Goal: Transaction & Acquisition: Purchase product/service

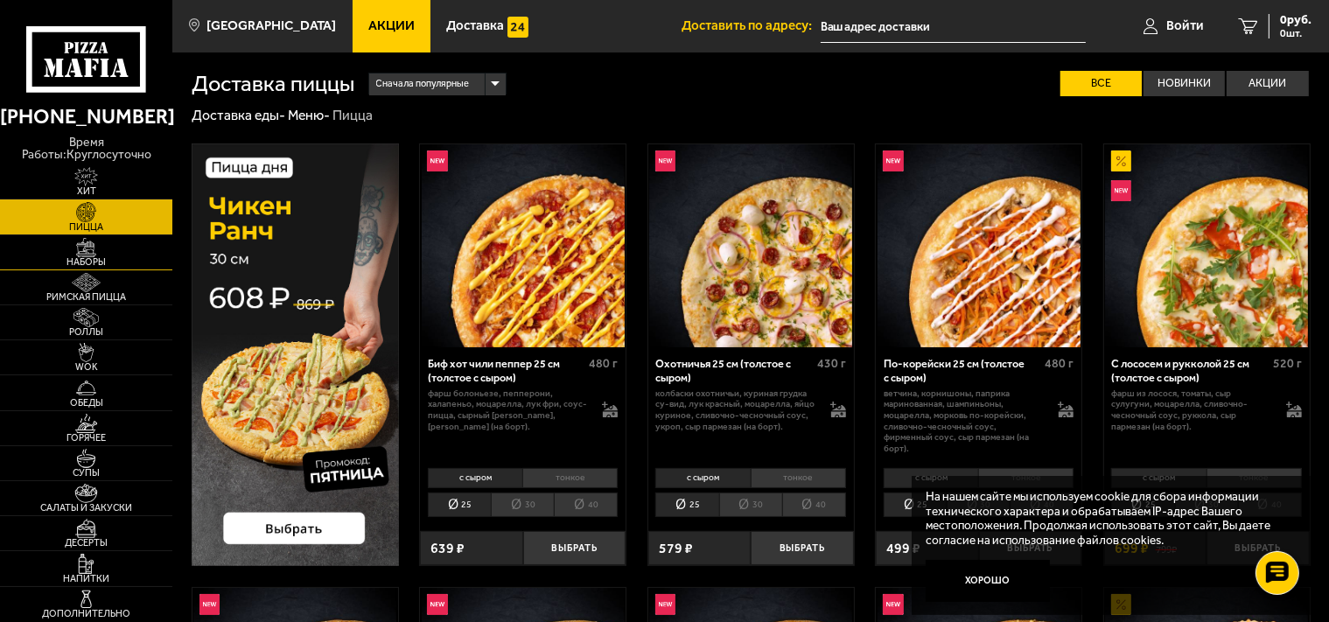
click at [132, 242] on link "Наборы" at bounding box center [86, 252] width 172 height 34
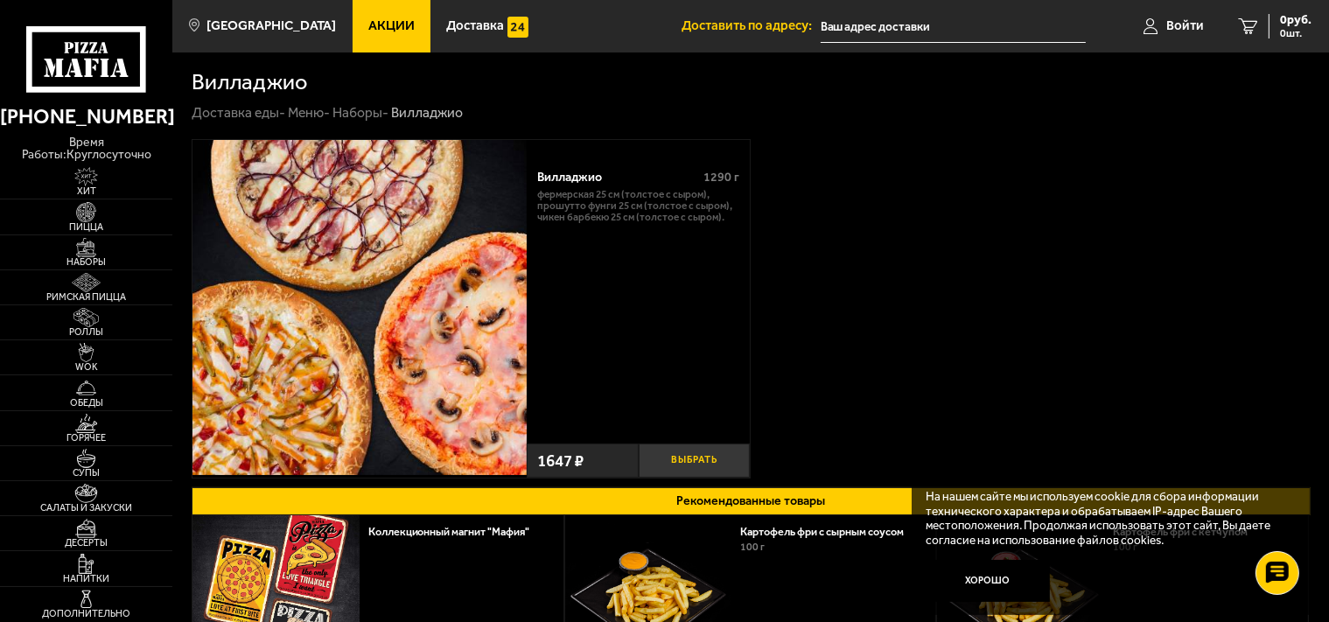
click at [692, 455] on button "Выбрать" at bounding box center [694, 460] width 111 height 34
click at [897, 23] on input "text" at bounding box center [933, 26] width 266 height 32
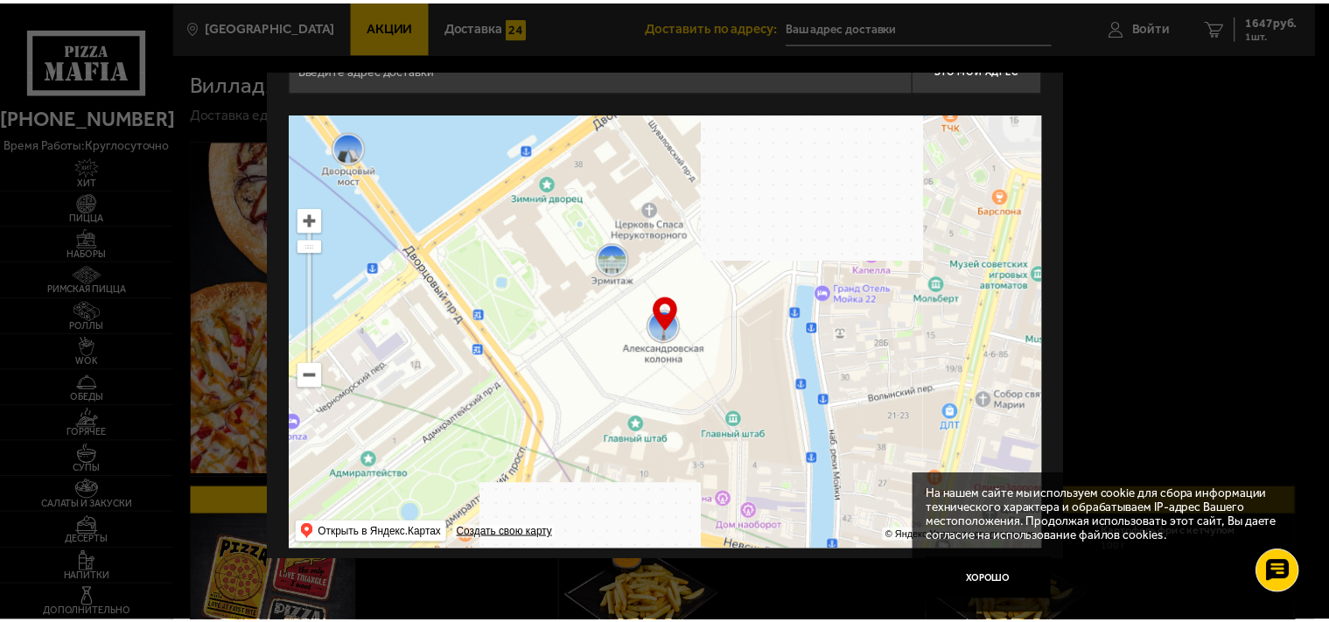
scroll to position [70, 0]
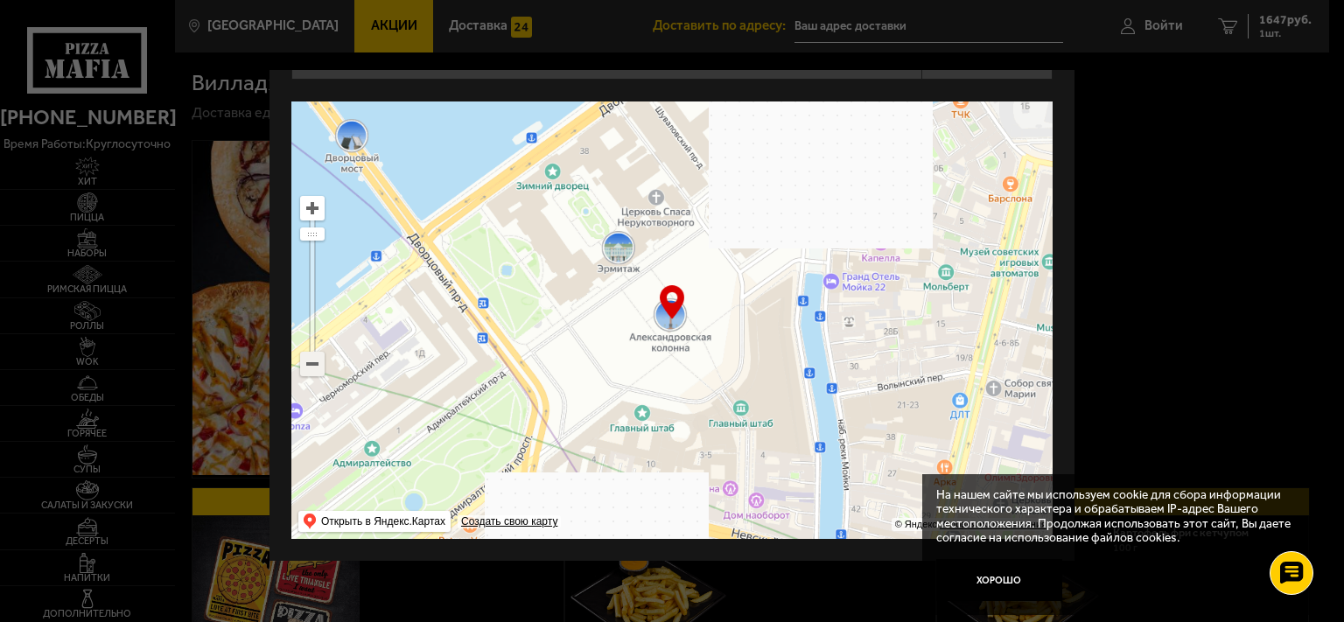
click at [317, 355] on ymaps at bounding box center [312, 364] width 23 height 23
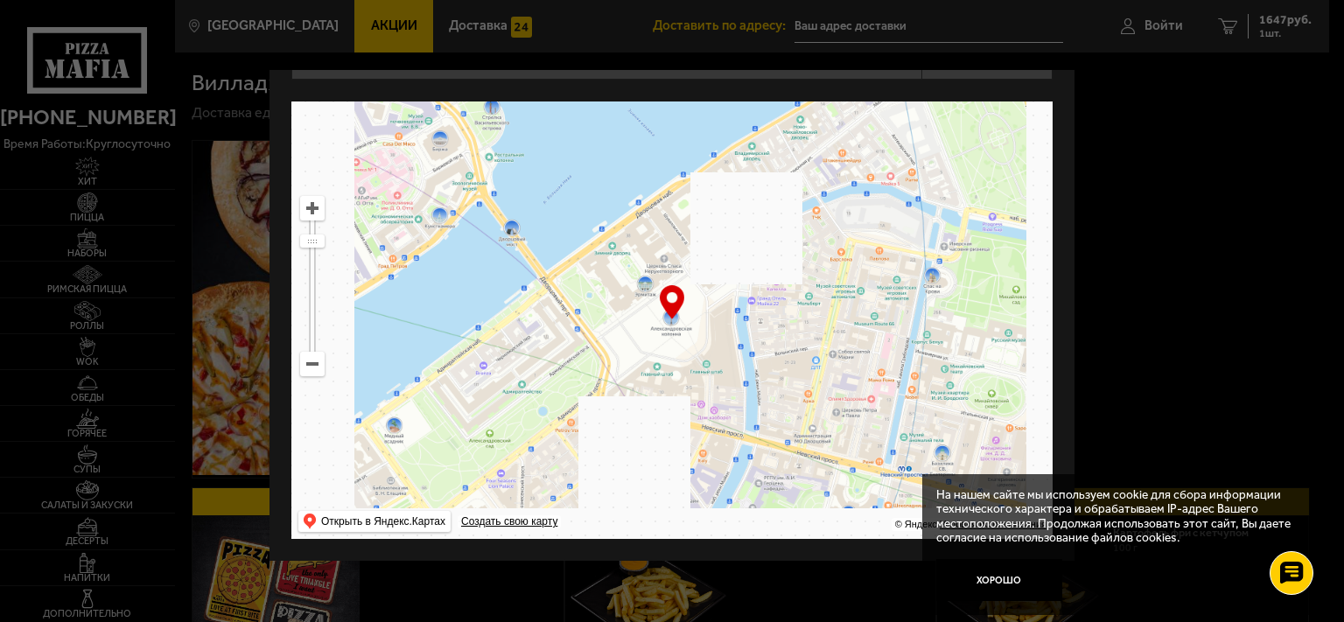
click at [549, 397] on ymaps at bounding box center [671, 319] width 761 height 437
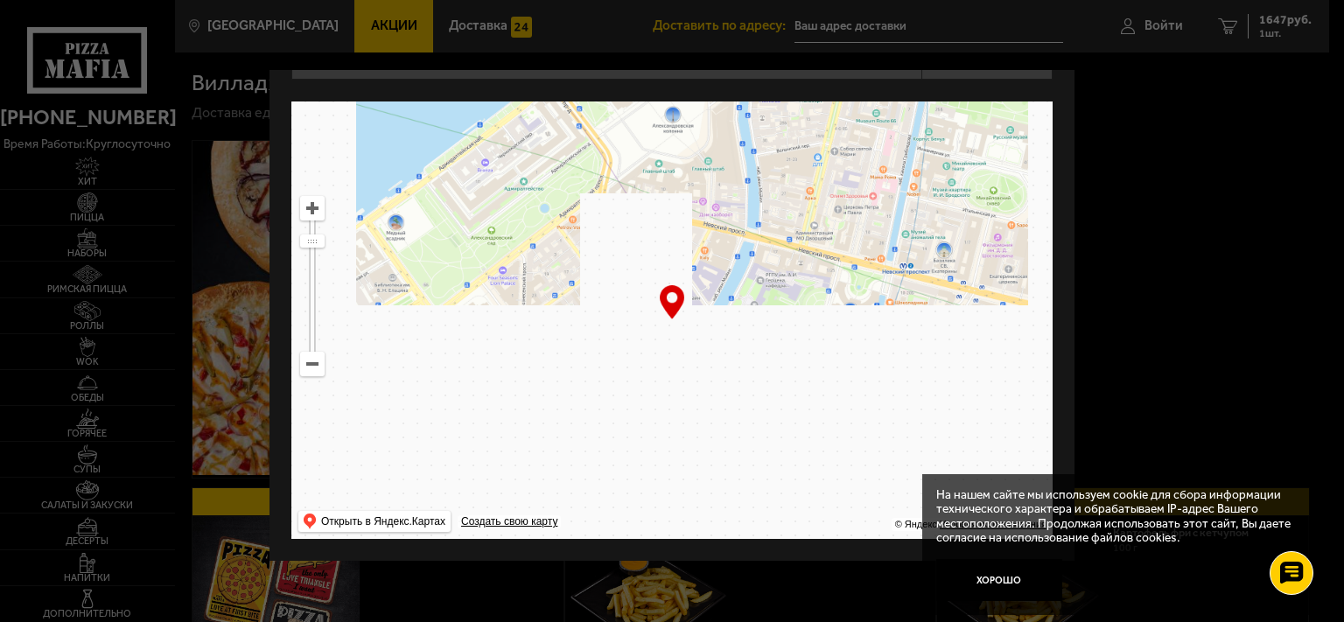
drag, startPoint x: 547, startPoint y: 390, endPoint x: 555, endPoint y: 189, distance: 201.3
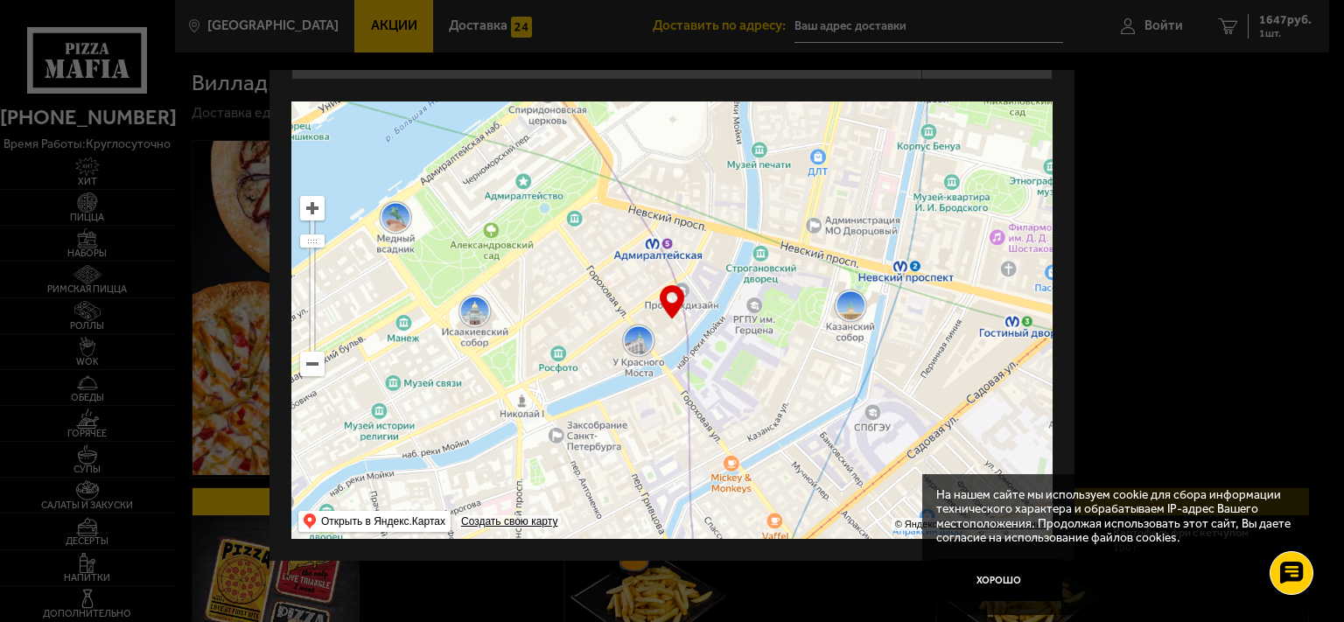
click at [555, 189] on ymaps at bounding box center [671, 319] width 761 height 437
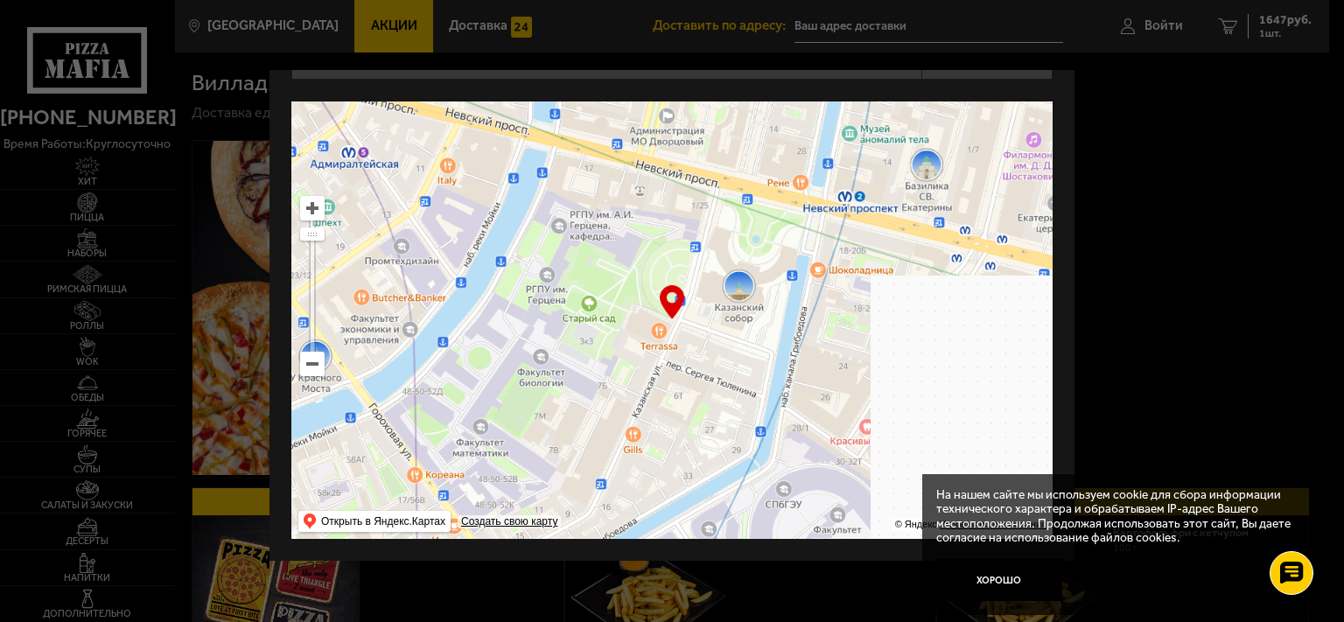
drag, startPoint x: 870, startPoint y: 306, endPoint x: 562, endPoint y: 292, distance: 309.1
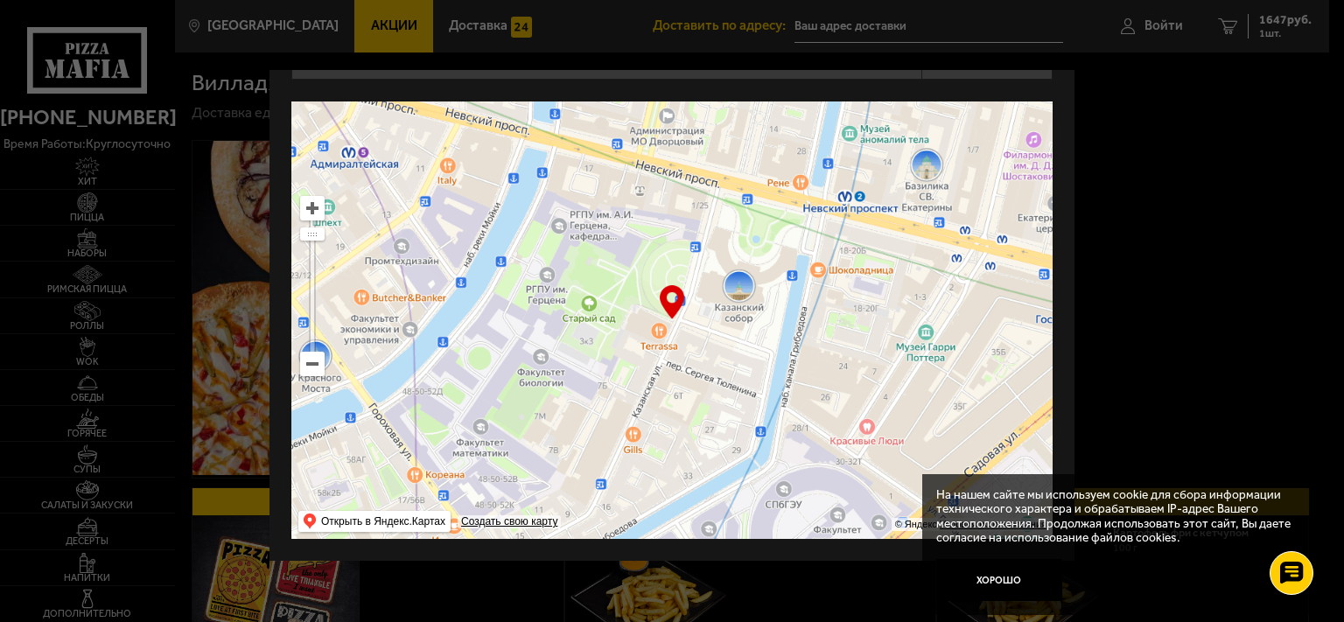
click at [562, 292] on ymaps at bounding box center [671, 319] width 761 height 437
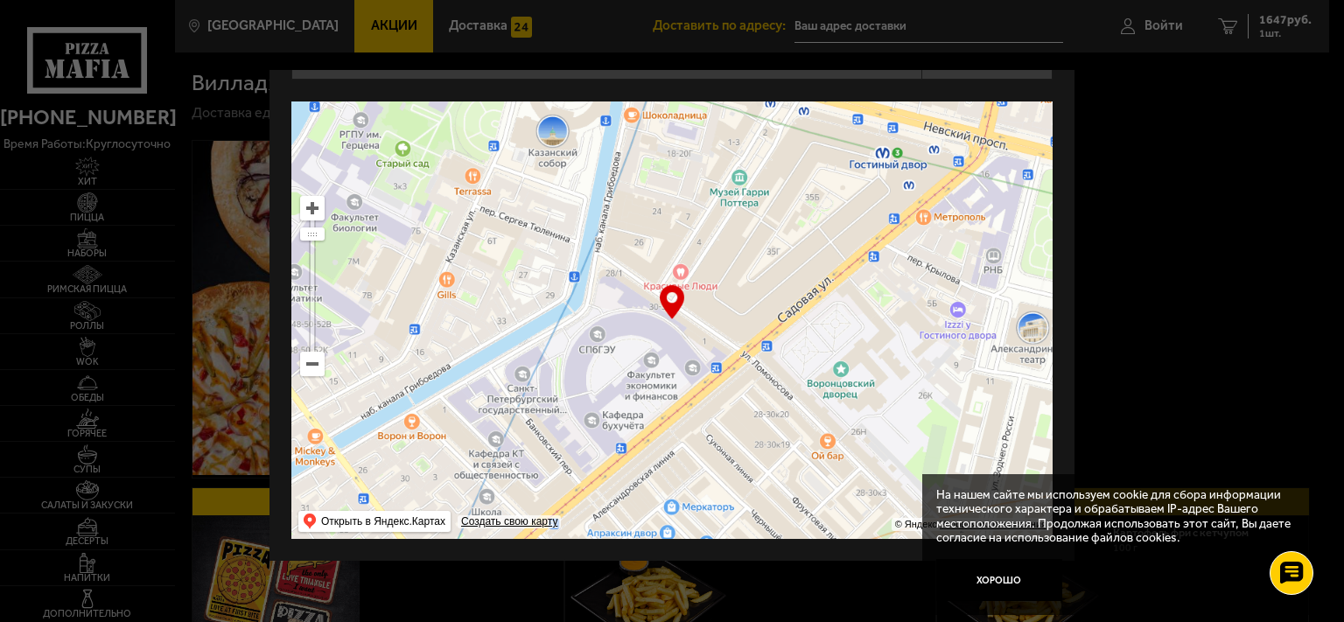
drag, startPoint x: 706, startPoint y: 408, endPoint x: 522, endPoint y: 184, distance: 289.6
click at [527, 201] on ymaps at bounding box center [671, 319] width 761 height 437
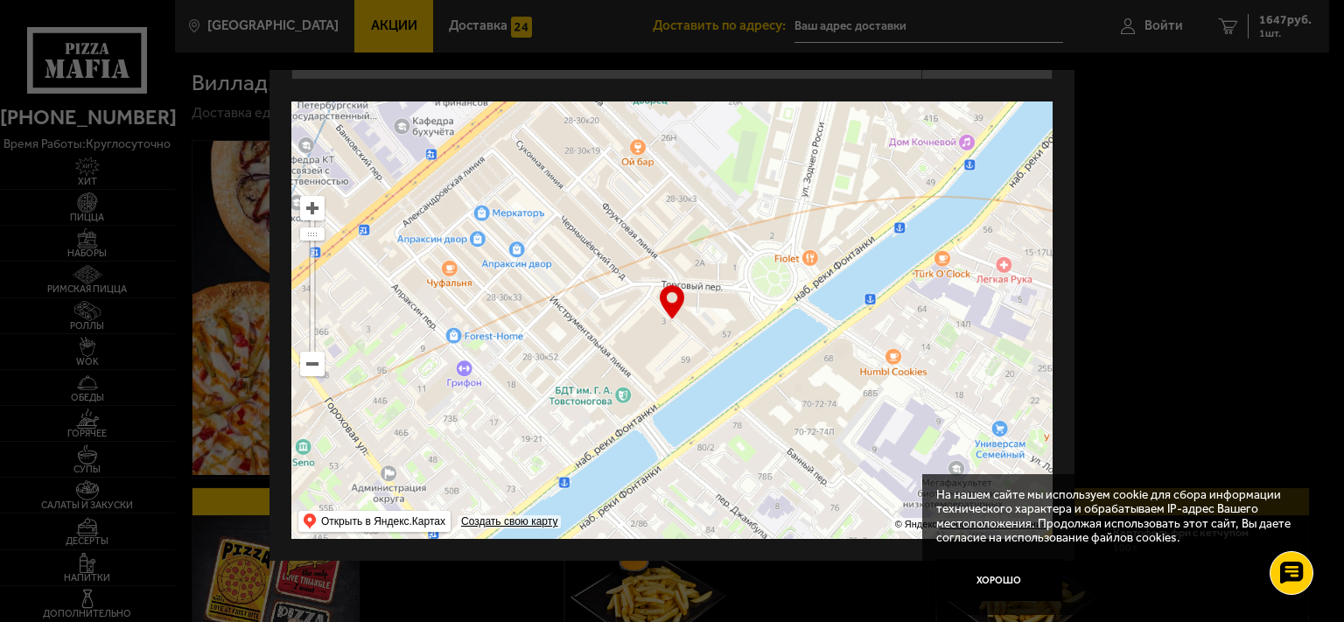
drag, startPoint x: 625, startPoint y: 325, endPoint x: 444, endPoint y: 195, distance: 221.9
click at [446, 200] on ymaps at bounding box center [671, 319] width 761 height 437
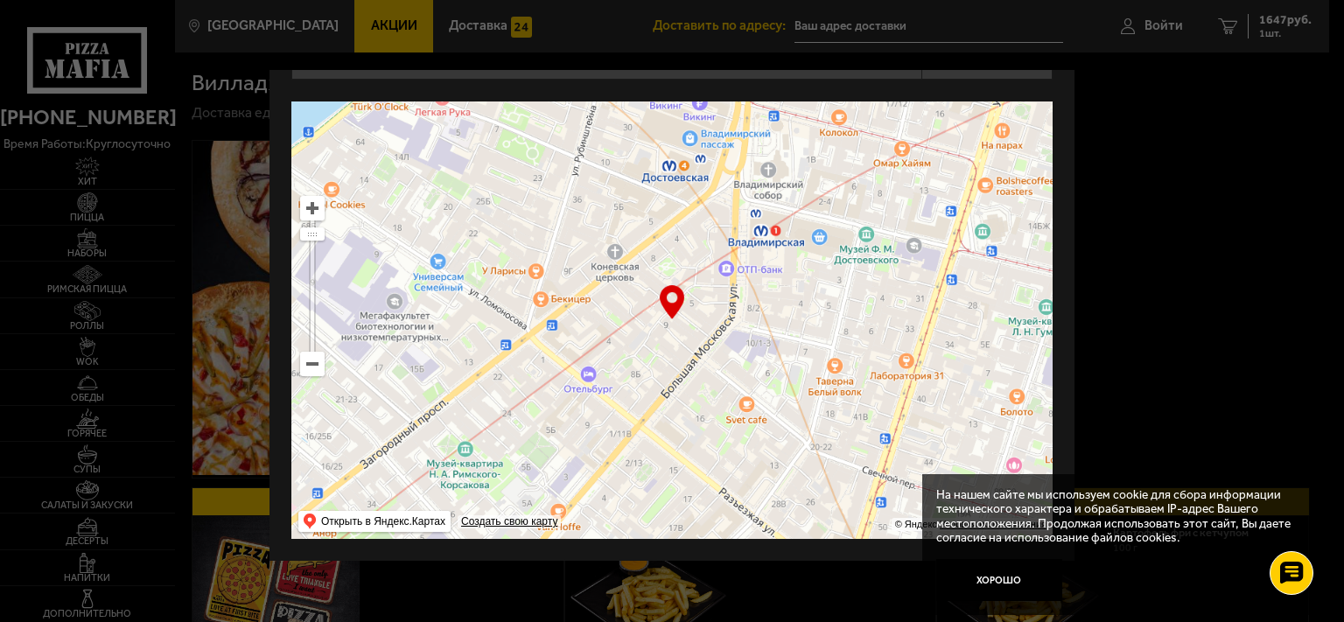
drag, startPoint x: 829, startPoint y: 264, endPoint x: 394, endPoint y: 180, distance: 443.6
click at [394, 180] on ymaps at bounding box center [671, 319] width 761 height 437
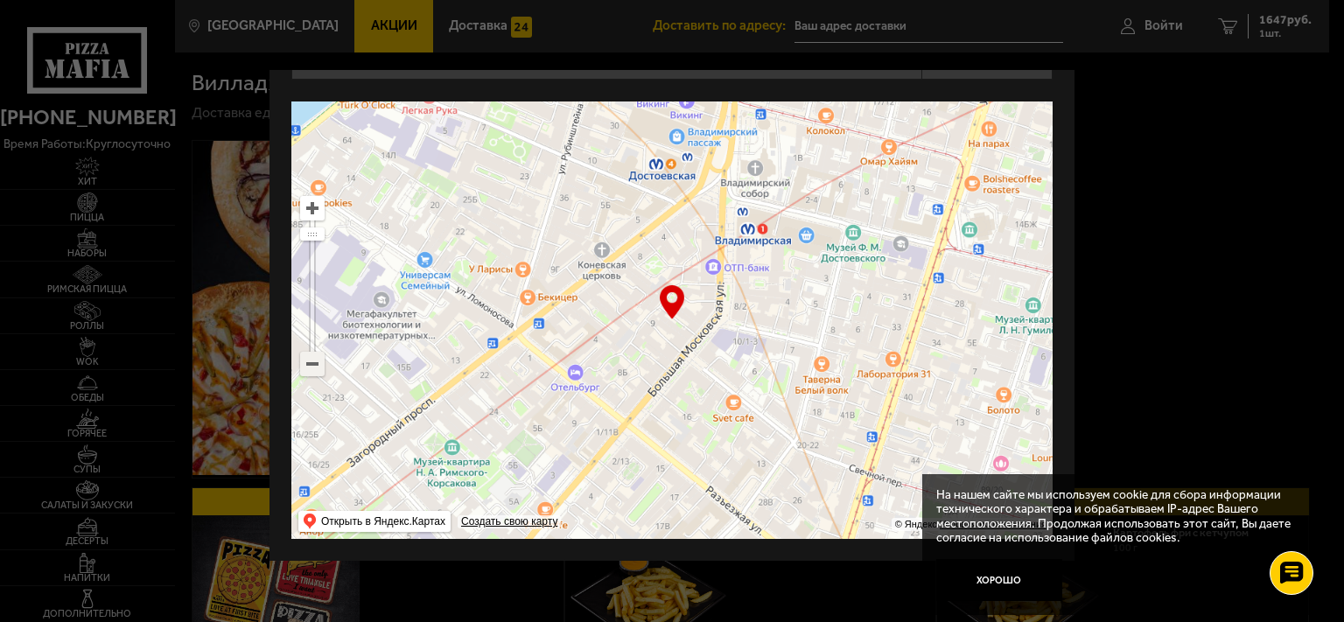
click at [315, 353] on ymaps at bounding box center [312, 364] width 23 height 23
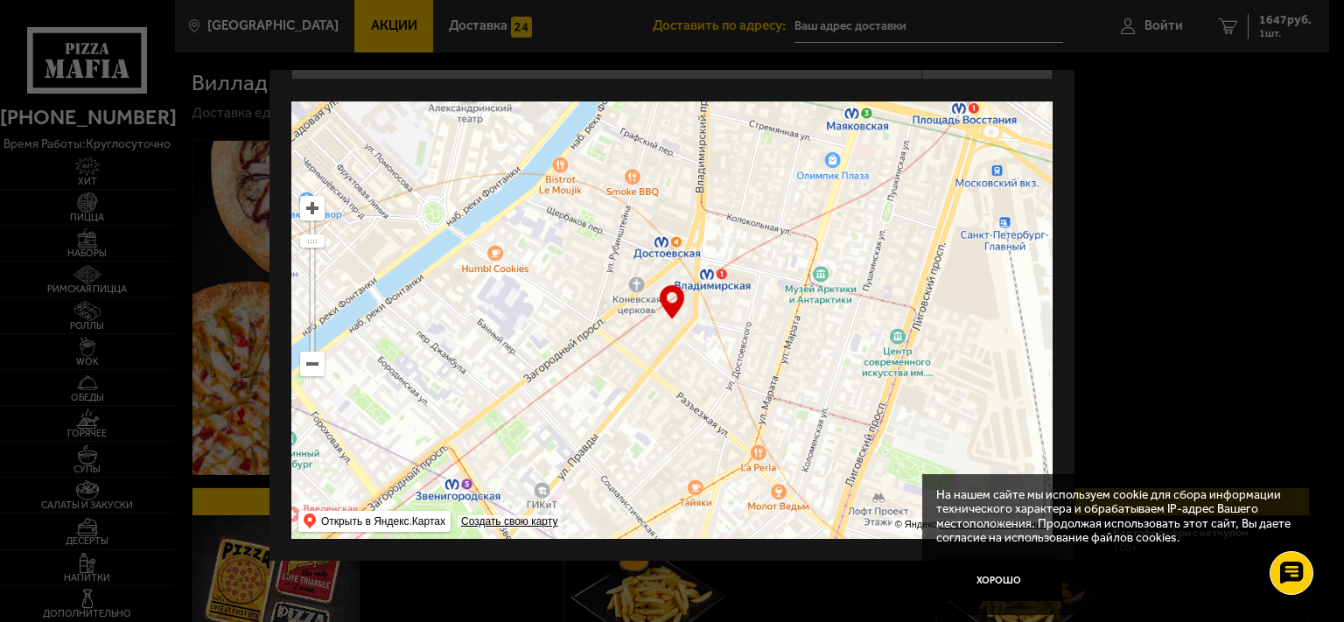
click at [315, 353] on ymaps at bounding box center [312, 364] width 23 height 23
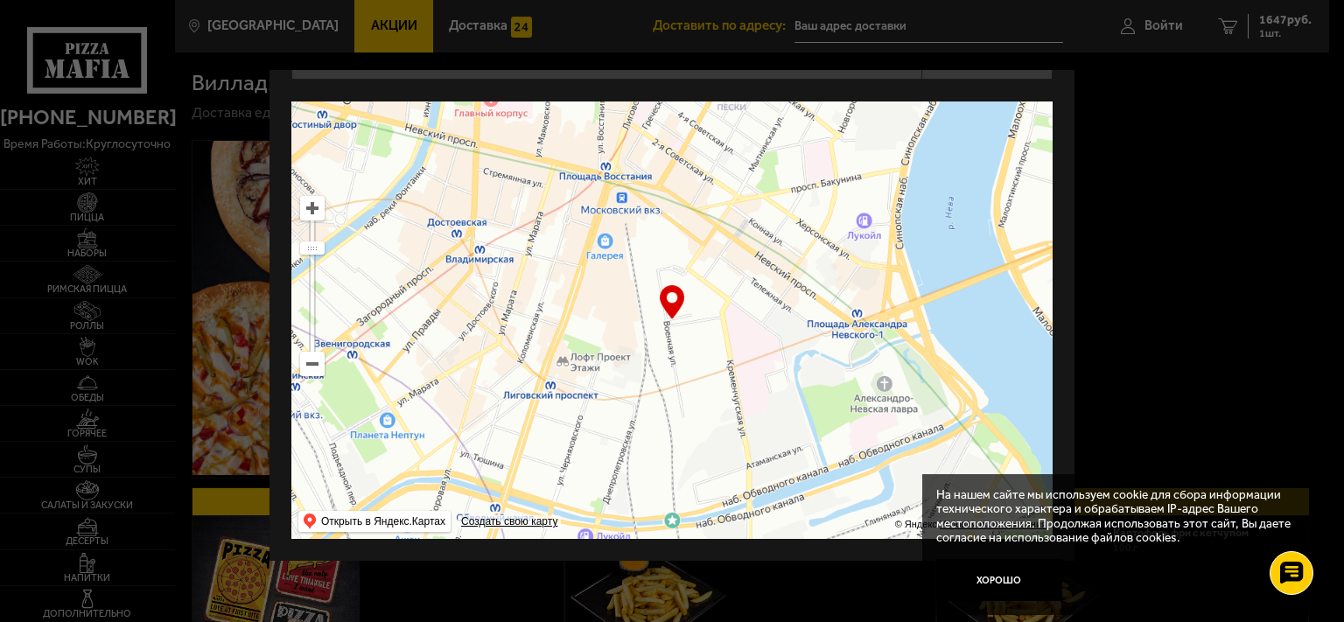
drag, startPoint x: 709, startPoint y: 416, endPoint x: 386, endPoint y: 265, distance: 357.3
click at [392, 274] on ymaps at bounding box center [671, 319] width 761 height 437
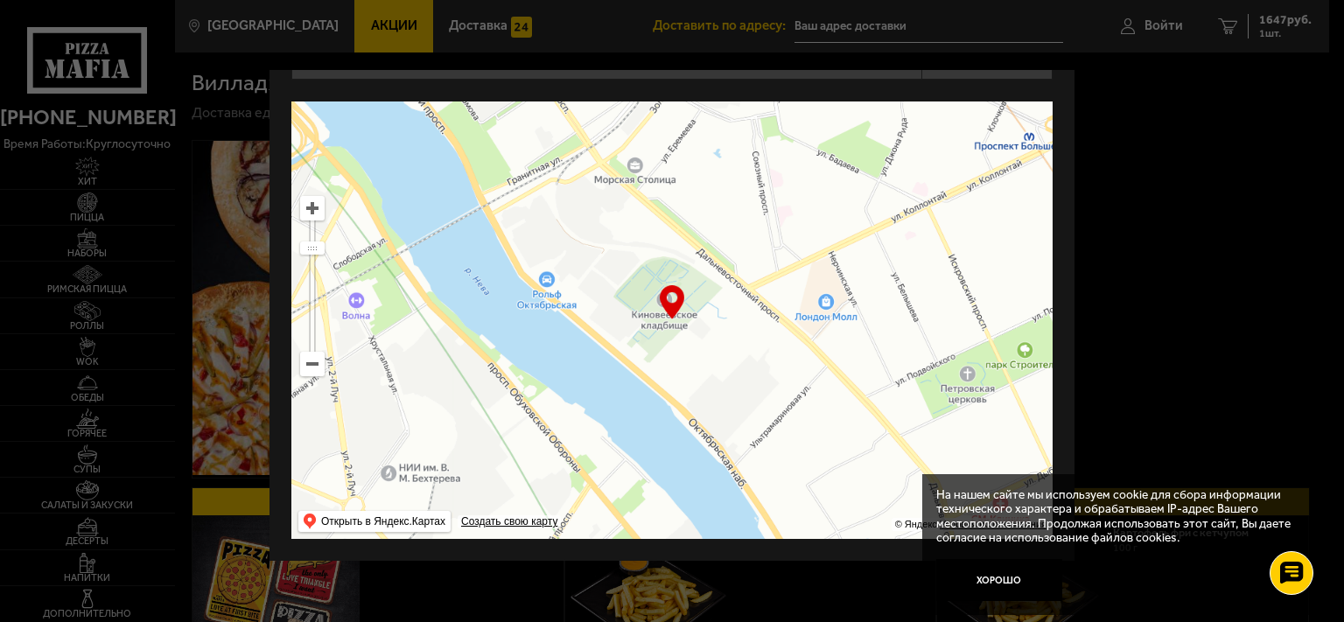
drag, startPoint x: 893, startPoint y: 248, endPoint x: 463, endPoint y: 252, distance: 430.4
click at [463, 252] on ymaps at bounding box center [671, 319] width 761 height 437
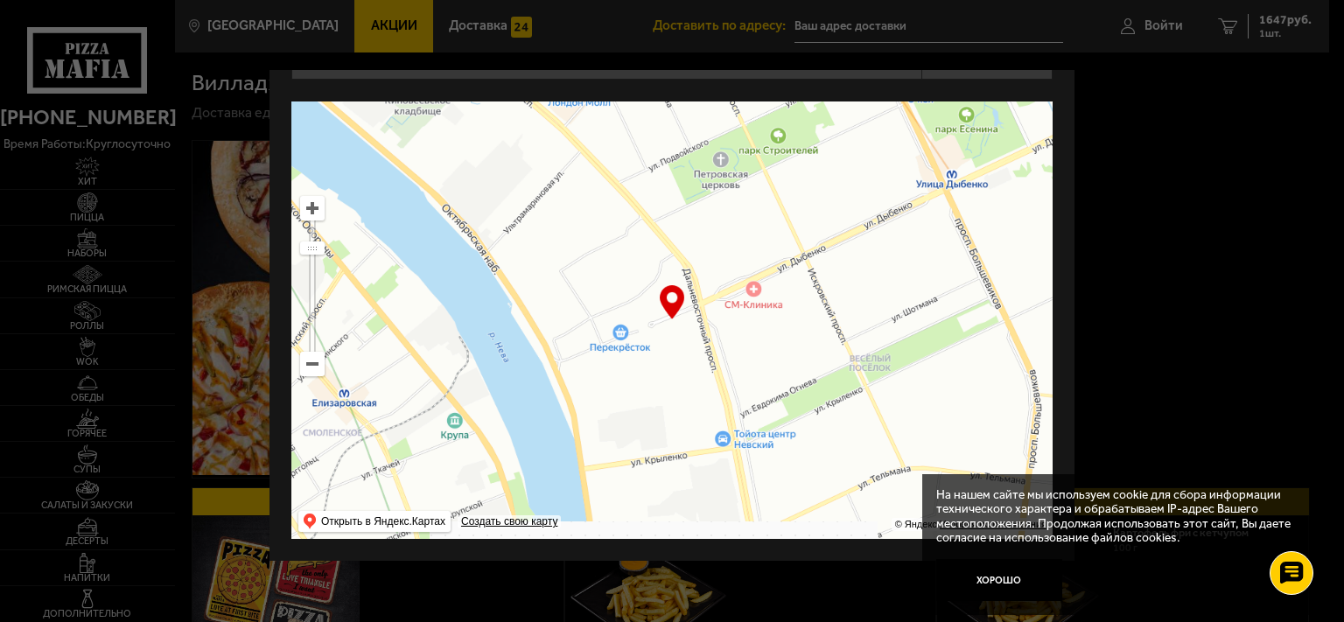
drag, startPoint x: 637, startPoint y: 375, endPoint x: 387, endPoint y: 164, distance: 327.7
click at [387, 164] on ymaps at bounding box center [671, 319] width 761 height 437
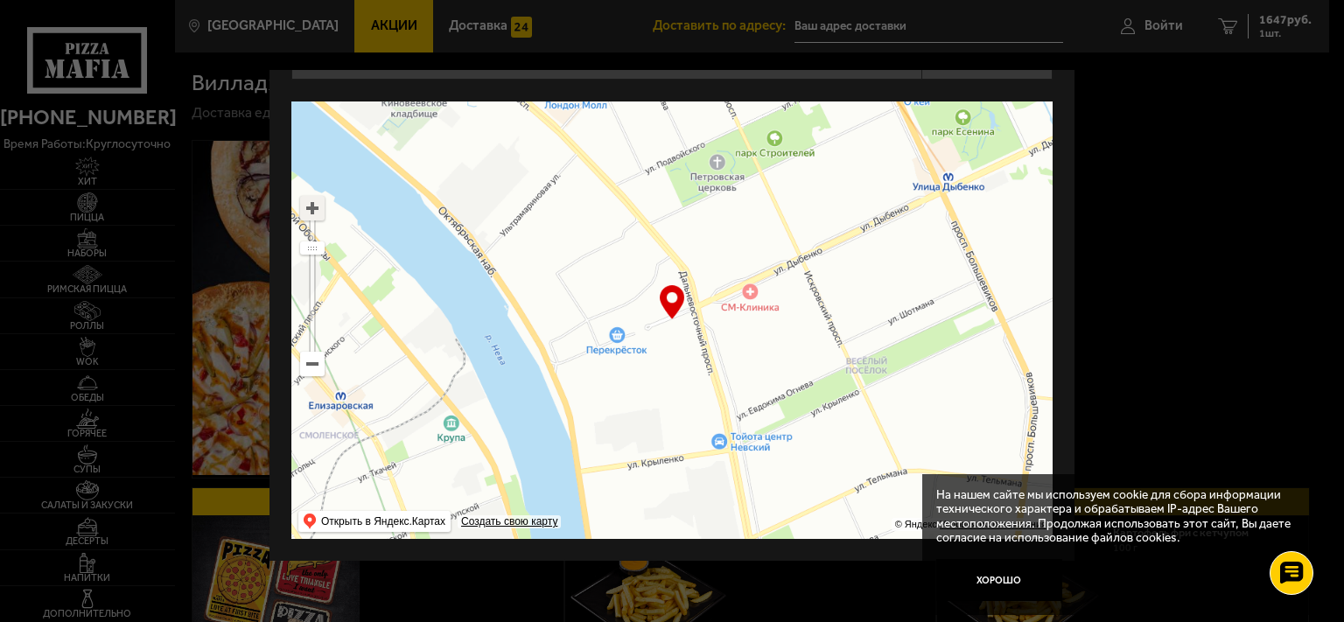
click at [313, 197] on ymaps at bounding box center [312, 208] width 23 height 23
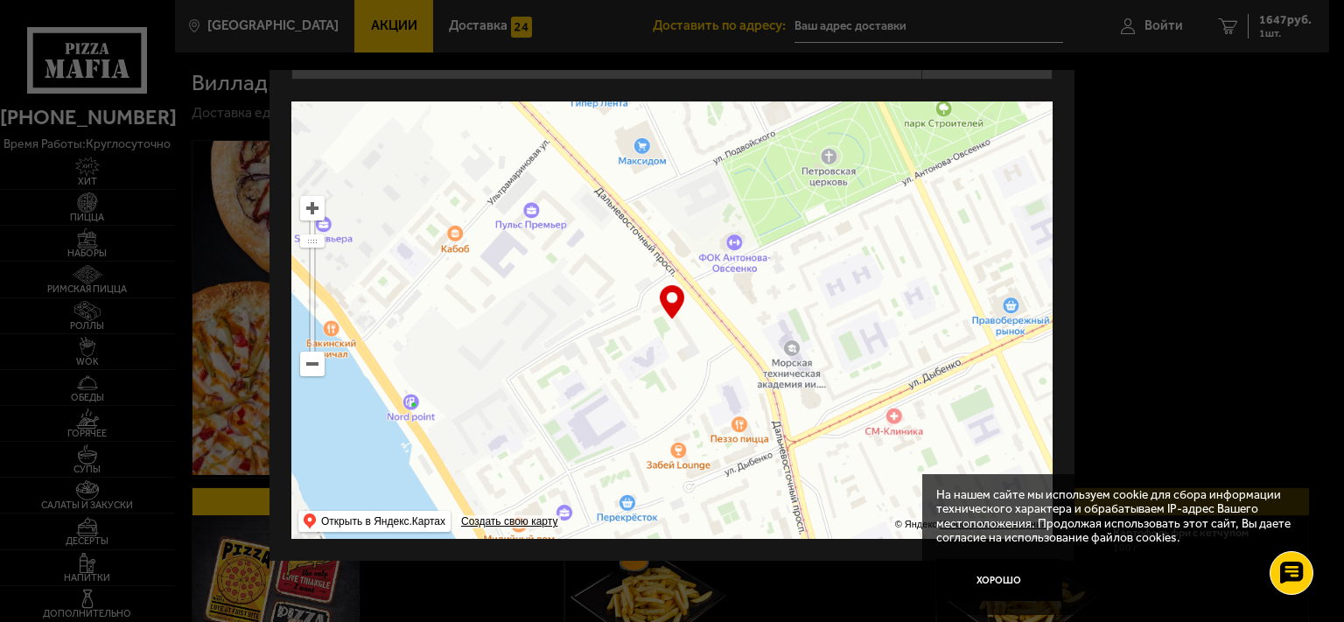
type input "[STREET_ADDRESS]"
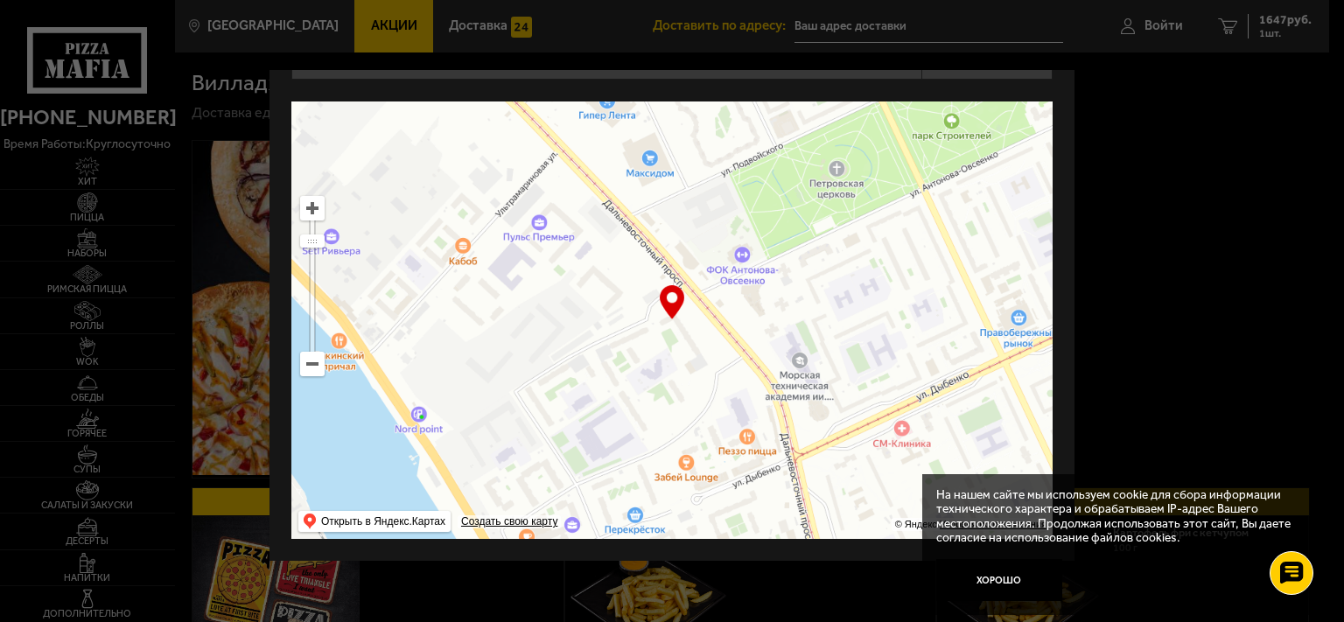
drag, startPoint x: 564, startPoint y: 259, endPoint x: 637, endPoint y: 423, distance: 179.8
click at [637, 423] on ymaps at bounding box center [671, 319] width 761 height 437
click at [674, 285] on div "… © Яндекс Условия использования Открыть в Яндекс.Картах Создать свою карту" at bounding box center [671, 319] width 761 height 437
click at [1004, 579] on button "Хорошо" at bounding box center [999, 580] width 126 height 42
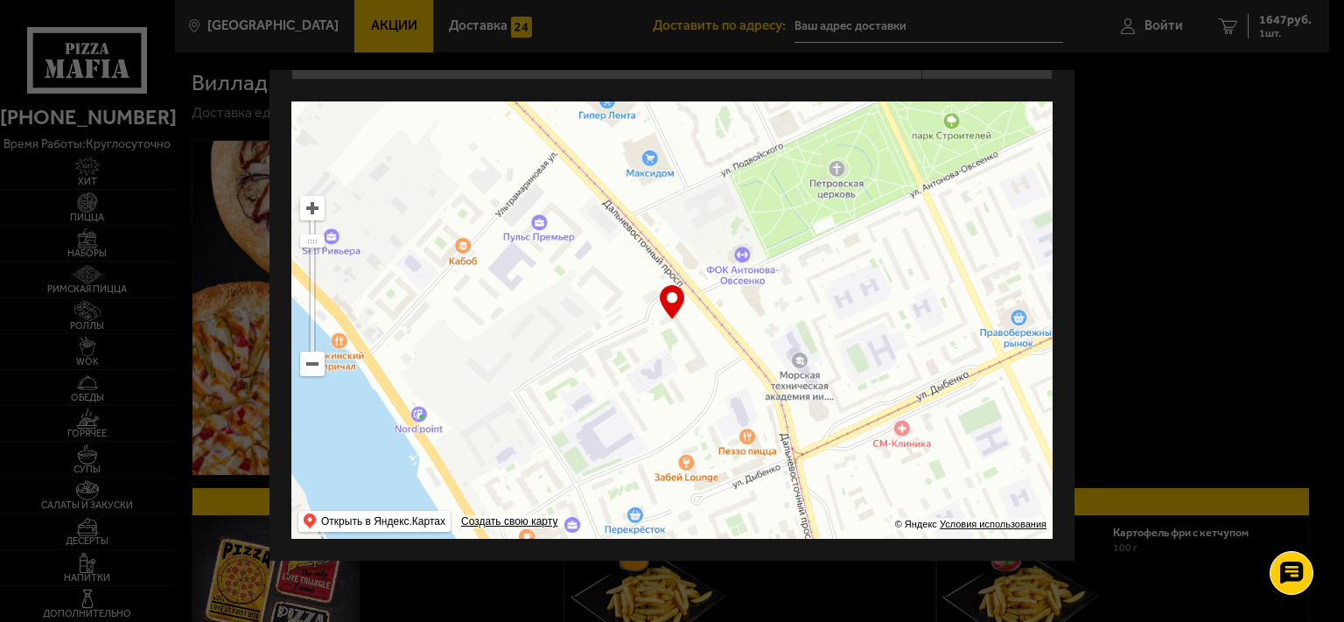
click at [674, 285] on div "… © Яндекс Условия использования Открыть в Яндекс.Картах Создать свою карту" at bounding box center [671, 319] width 761 height 437
click at [871, 21] on div at bounding box center [672, 311] width 1344 height 622
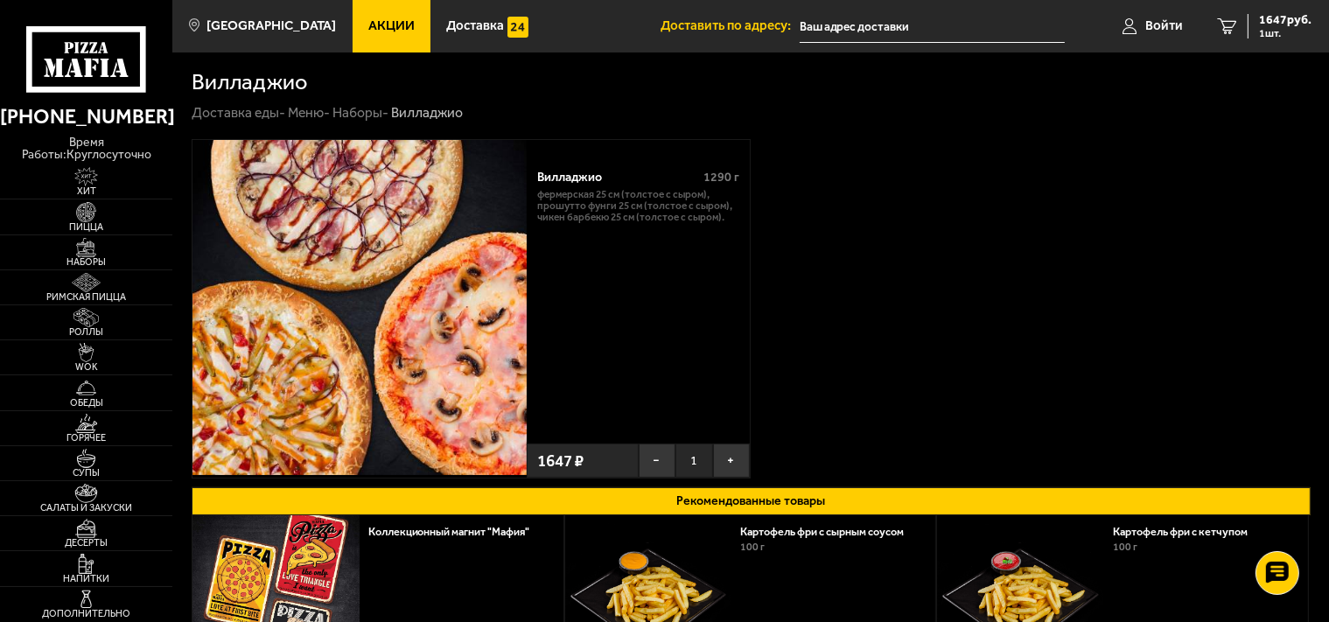
click at [911, 28] on input "text" at bounding box center [933, 26] width 266 height 32
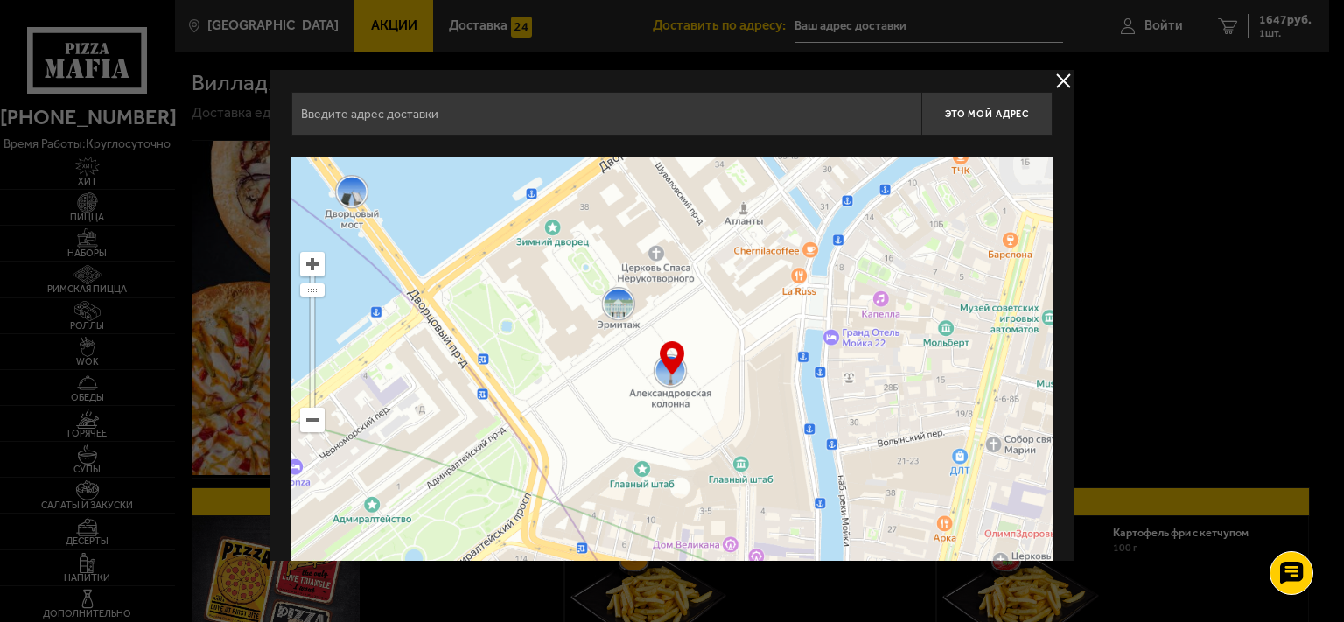
click at [701, 124] on input "text" at bounding box center [606, 114] width 630 height 44
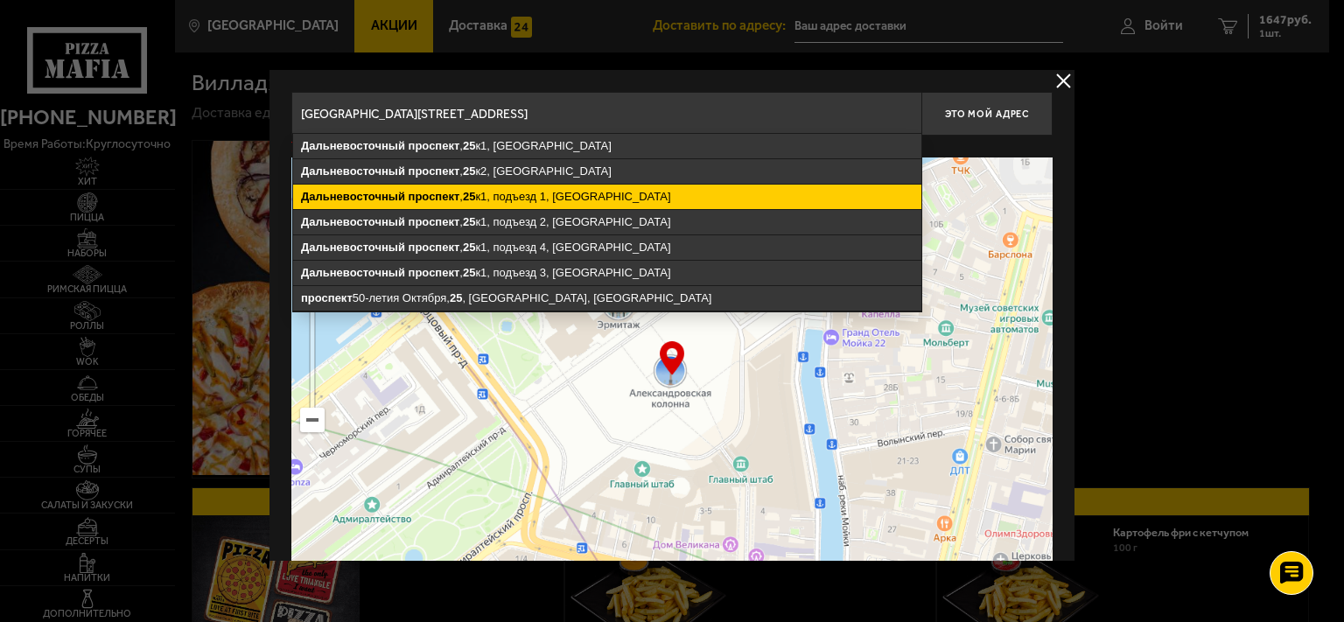
click at [648, 192] on ymaps "[STREET_ADDRESS]" at bounding box center [607, 197] width 628 height 24
type input "[STREET_ADDRESS]"
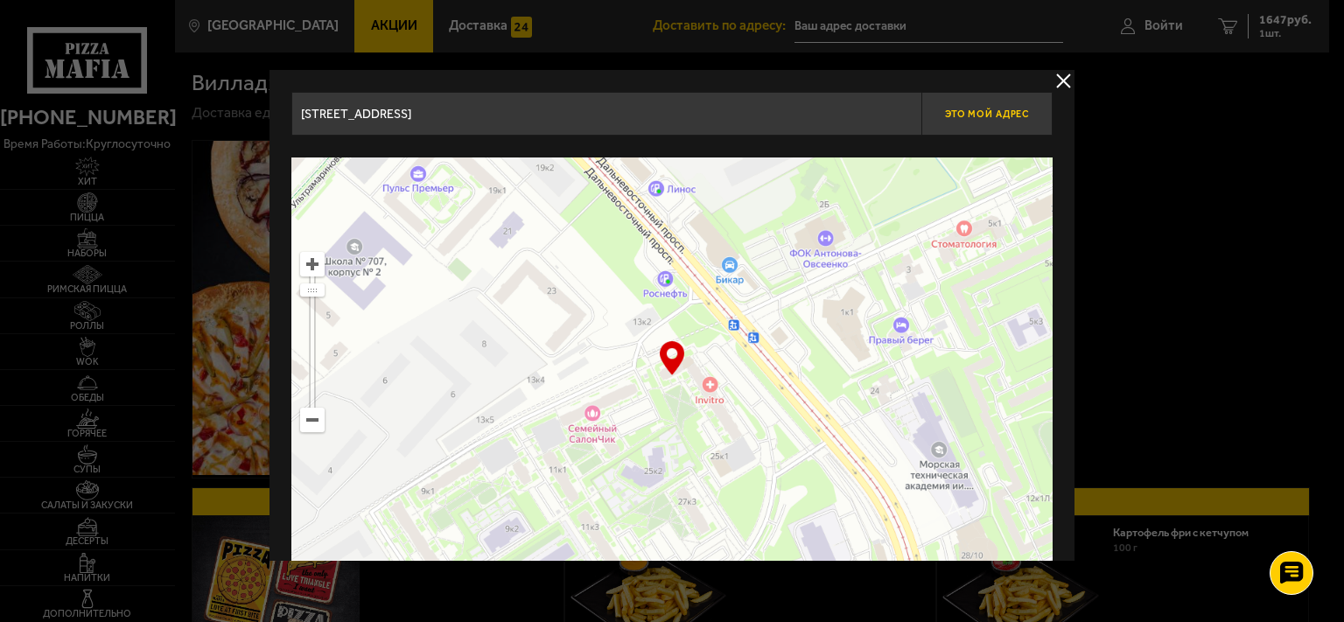
click at [1003, 114] on span "Это мой адрес" at bounding box center [987, 113] width 84 height 11
type input "[STREET_ADDRESS]"
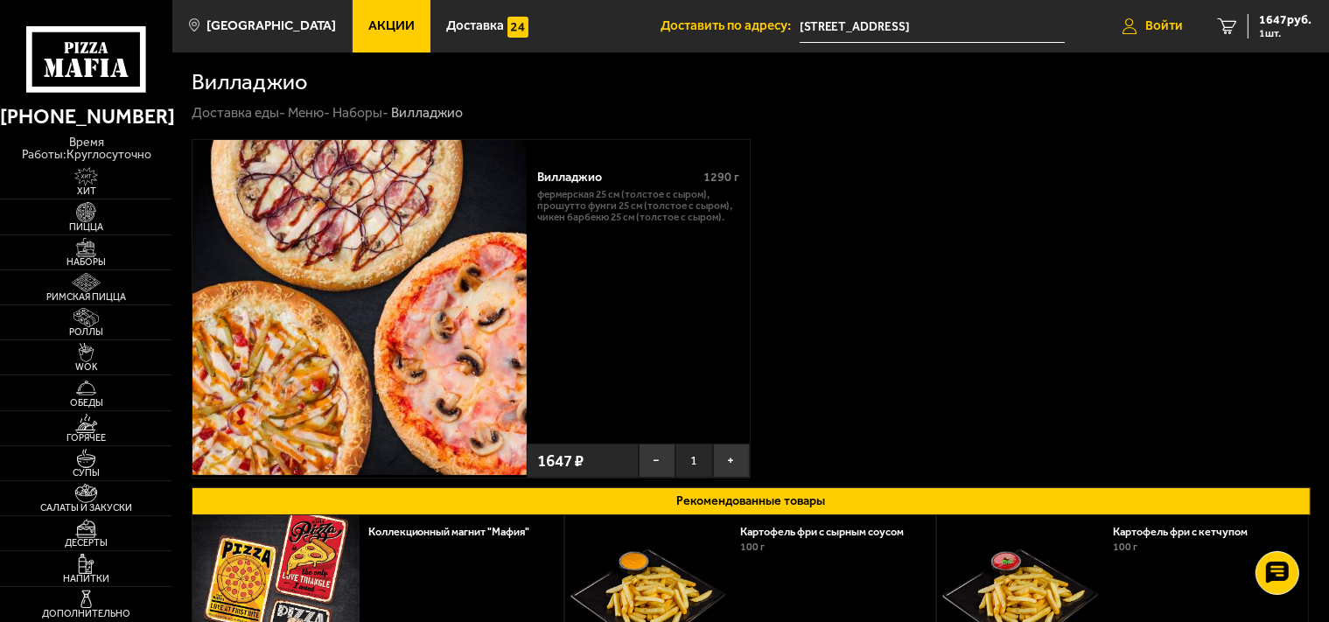
click at [1167, 27] on span "Войти" at bounding box center [1164, 25] width 38 height 13
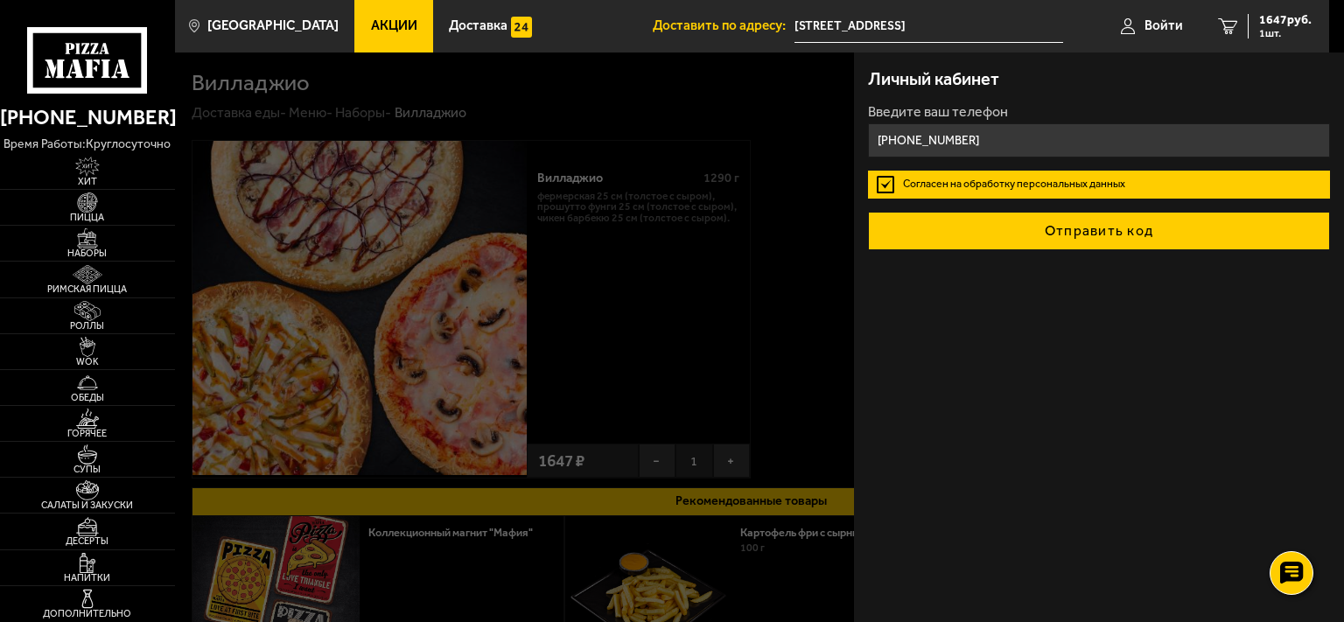
type input "[PHONE_NUMBER]"
click at [1075, 231] on button "Отправить код" at bounding box center [1099, 231] width 462 height 38
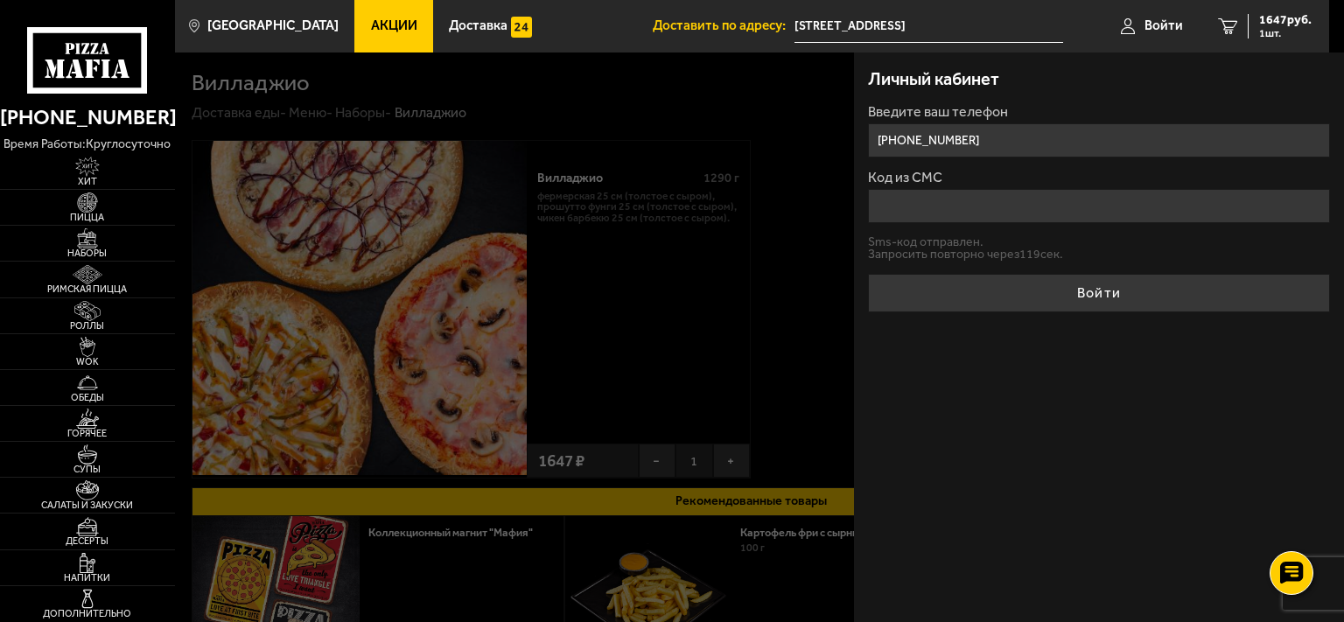
click at [1084, 205] on input "Код из СМС" at bounding box center [1099, 206] width 462 height 34
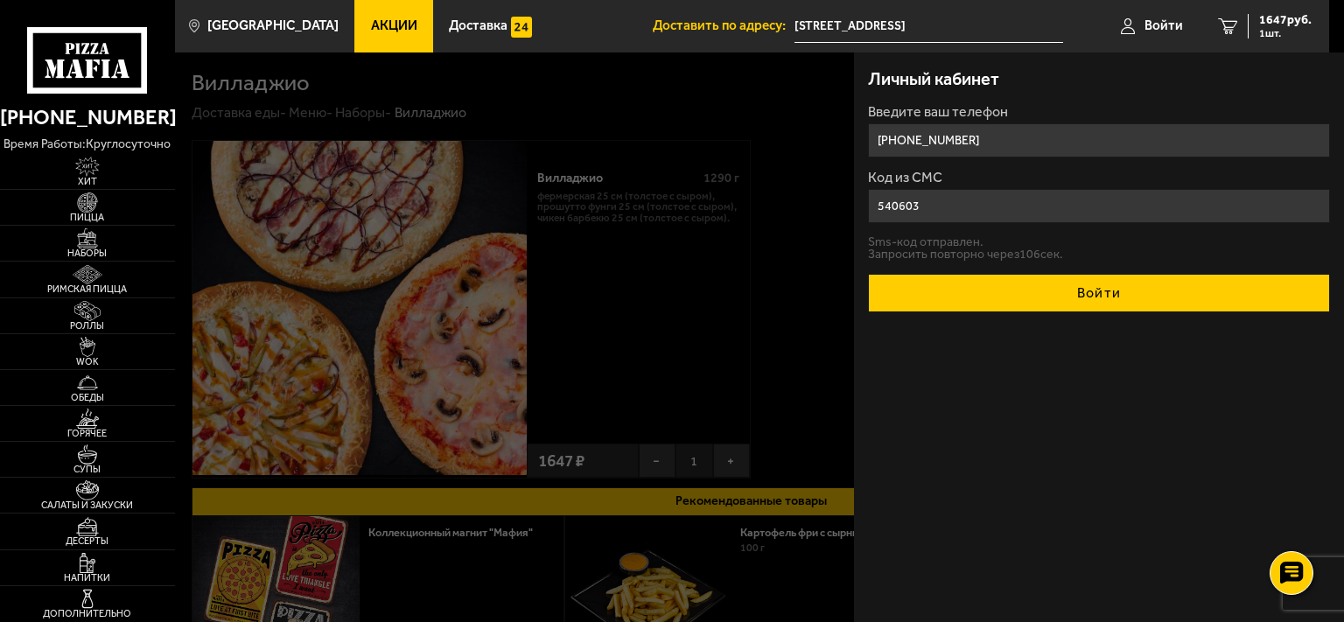
type input "540603"
click at [1089, 290] on button "Войти" at bounding box center [1099, 293] width 462 height 38
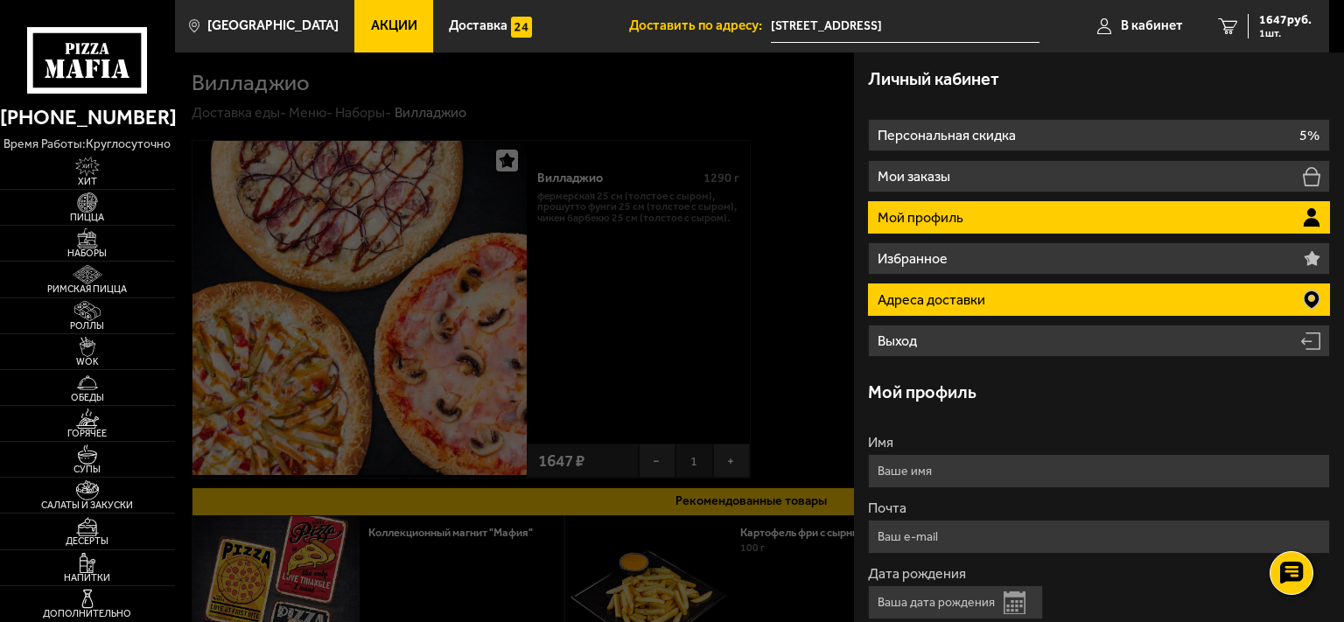
click at [1191, 300] on li "Адреса доставки" at bounding box center [1099, 299] width 462 height 32
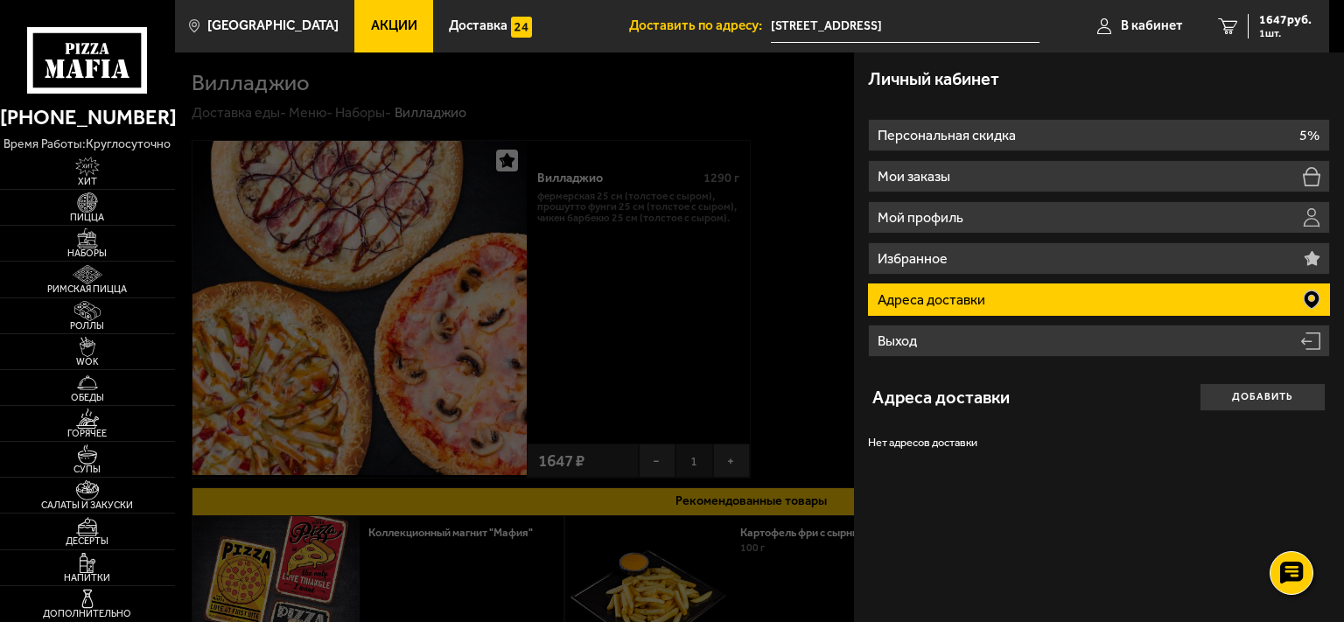
click at [1191, 300] on li "Адреса доставки" at bounding box center [1099, 299] width 462 height 32
click at [1233, 401] on button "Добавить" at bounding box center [1262, 397] width 126 height 28
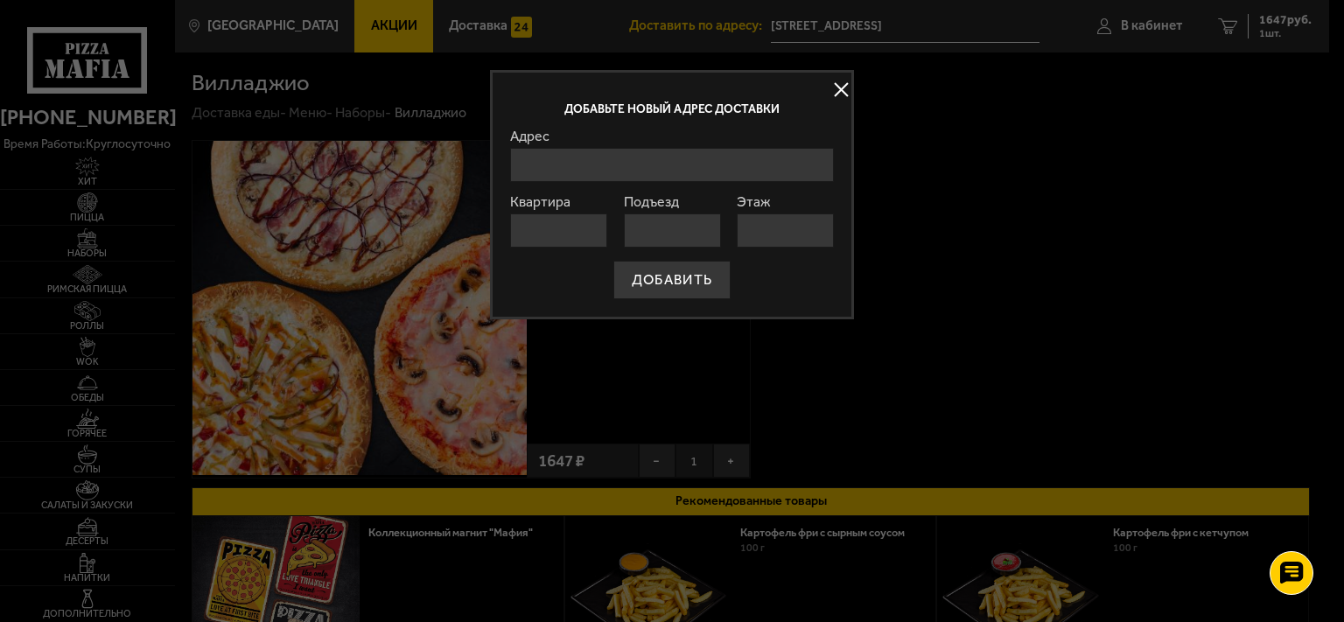
click at [618, 164] on input "Адрес" at bounding box center [672, 165] width 324 height 34
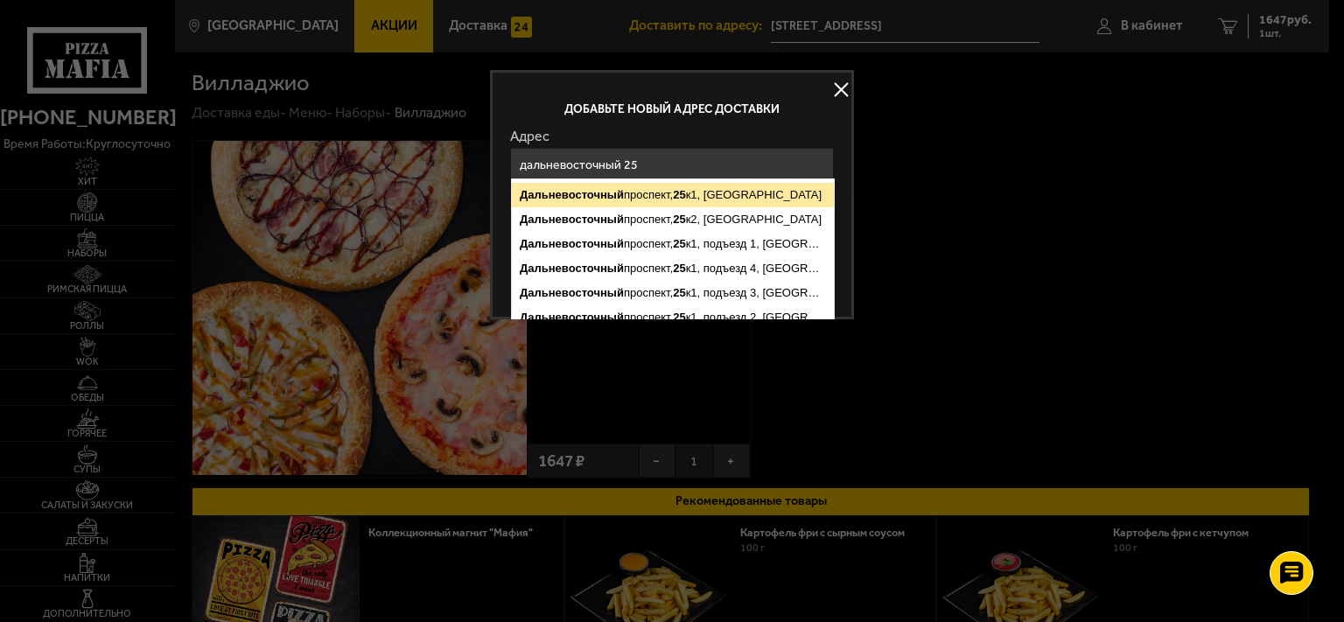
click at [704, 194] on ymaps "[STREET_ADDRESS]" at bounding box center [673, 195] width 322 height 24
type input "[STREET_ADDRESS]"
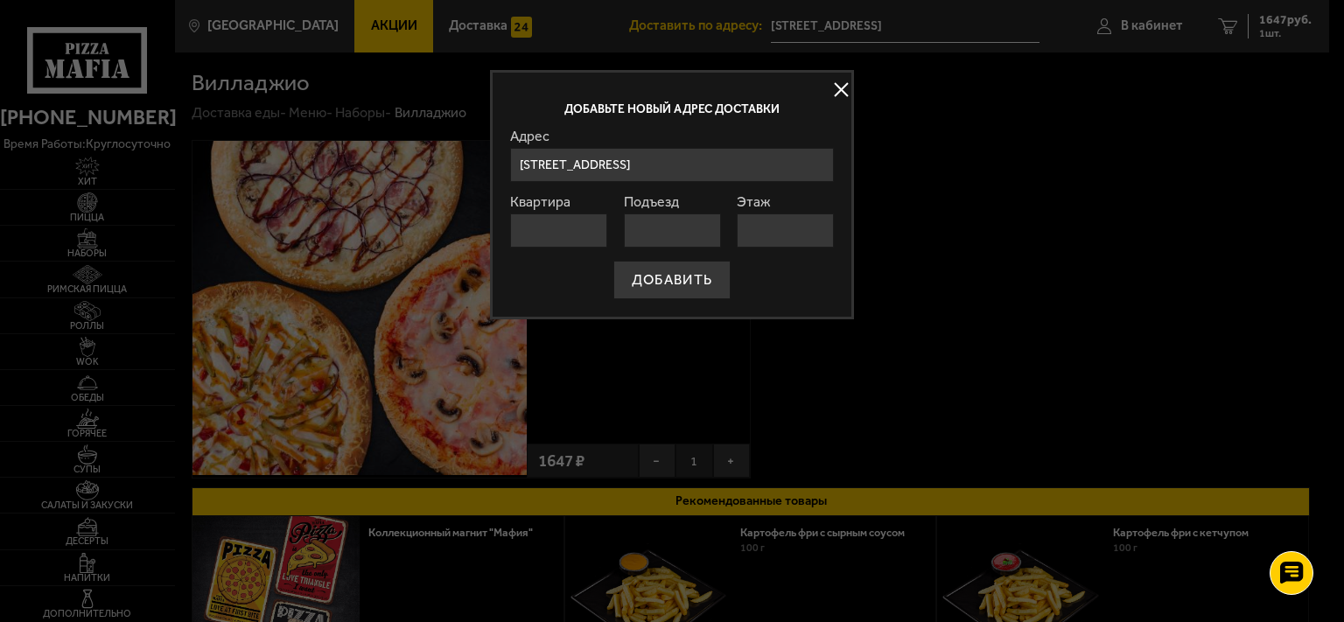
click at [587, 227] on input "Квартира" at bounding box center [558, 230] width 97 height 34
type input "46"
click at [659, 233] on input "Подъезд" at bounding box center [672, 230] width 97 height 34
type input "1"
type input "11"
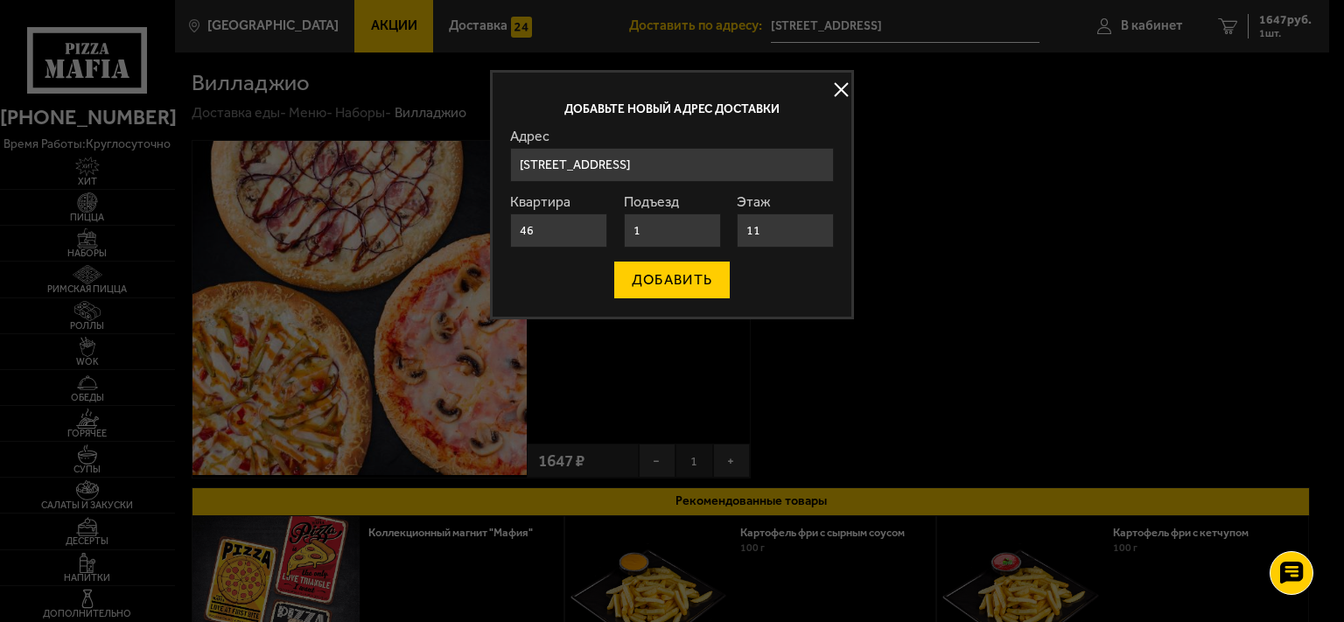
click at [677, 277] on button "ДОБАВИТЬ" at bounding box center [671, 280] width 117 height 38
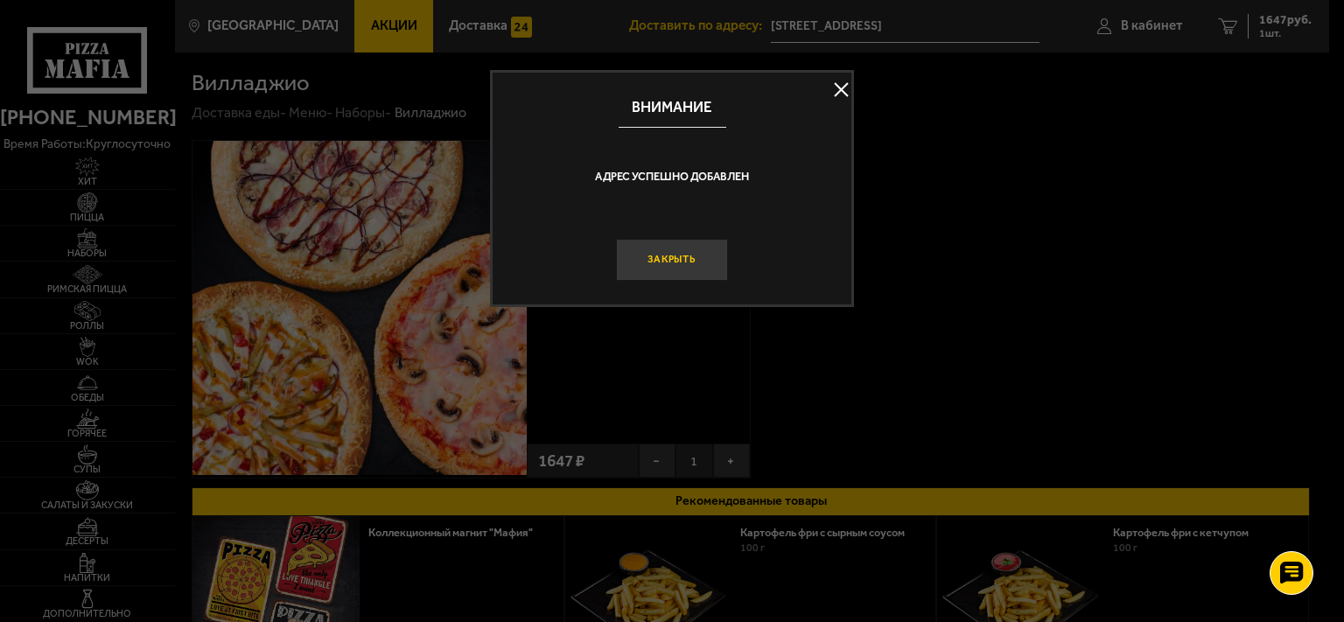
click at [688, 261] on button "Закрыть" at bounding box center [672, 260] width 112 height 42
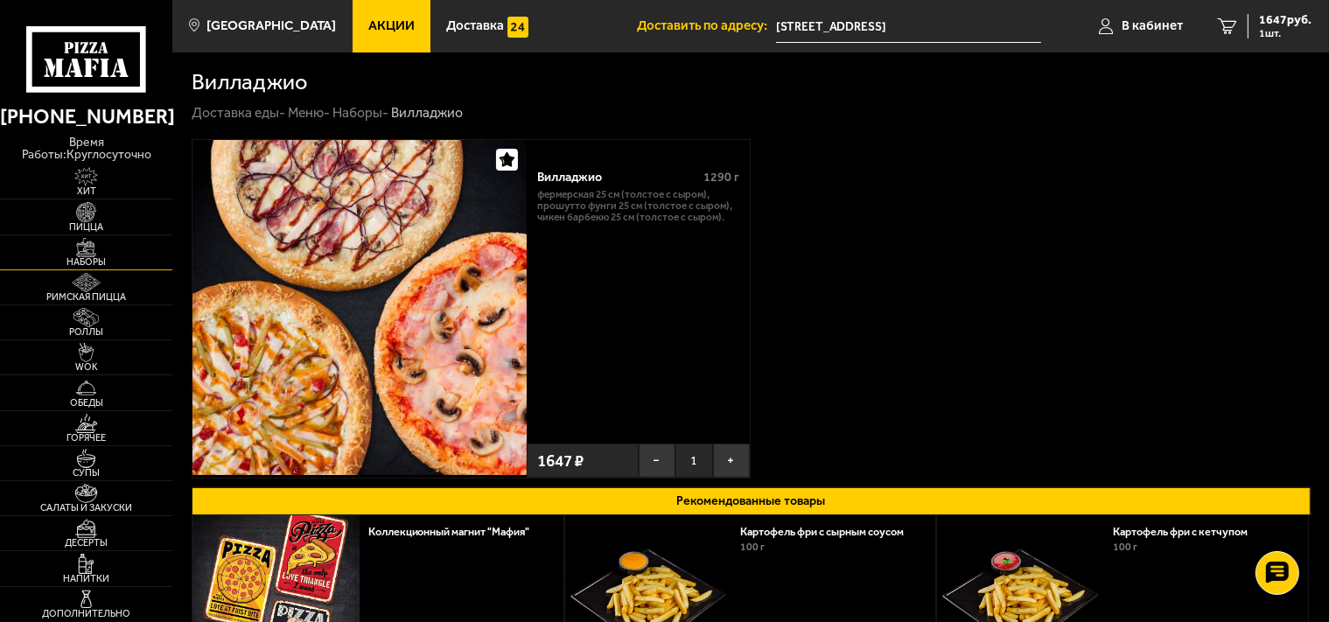
click at [109, 238] on img at bounding box center [85, 247] width 53 height 19
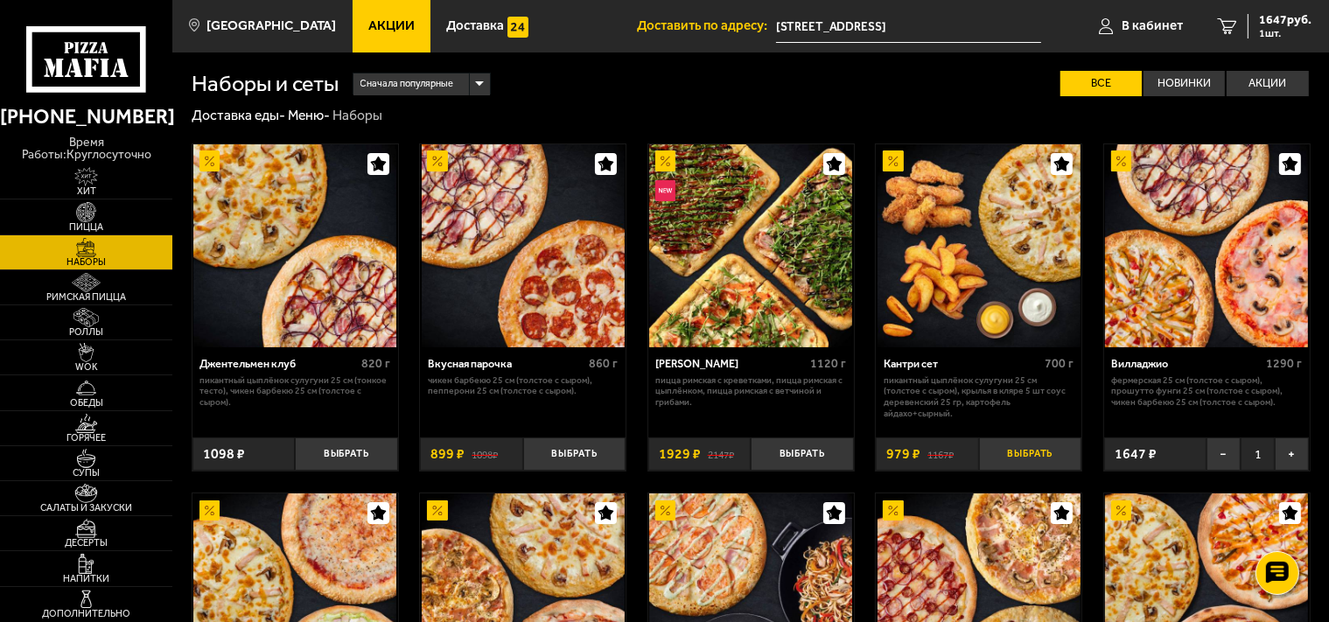
click at [1033, 453] on button "Выбрать" at bounding box center [1030, 454] width 102 height 34
click at [1275, 28] on span "2 шт." at bounding box center [1285, 33] width 52 height 10
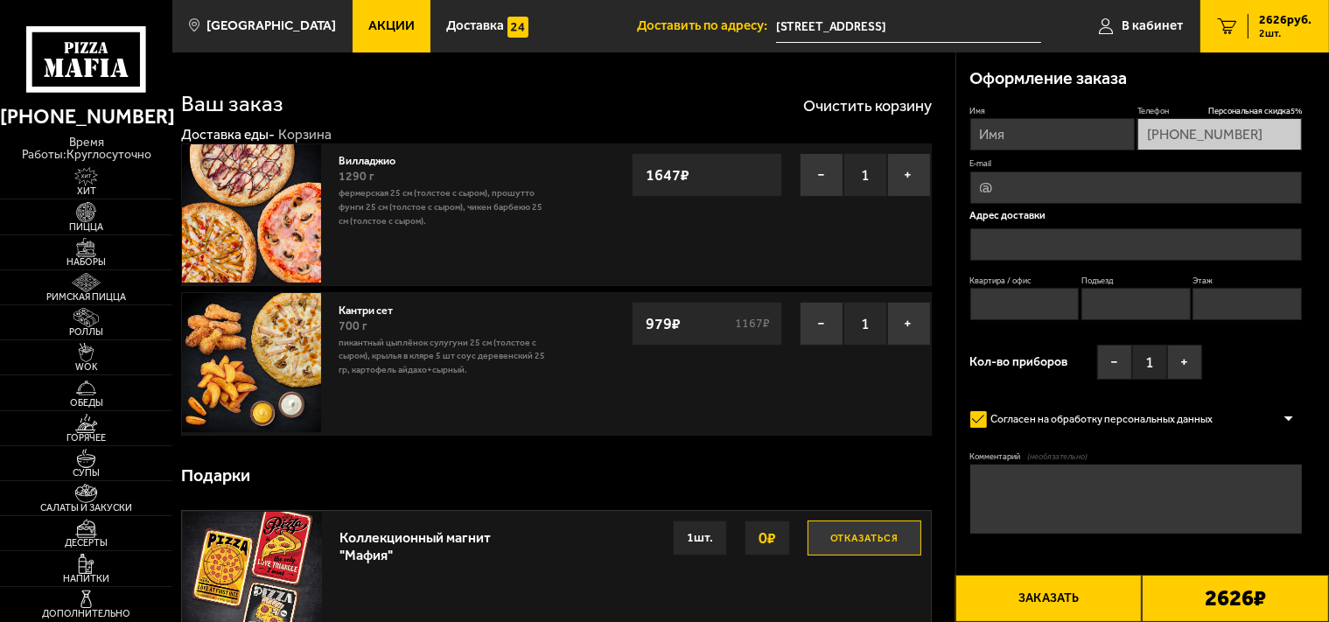
type input "[STREET_ADDRESS]"
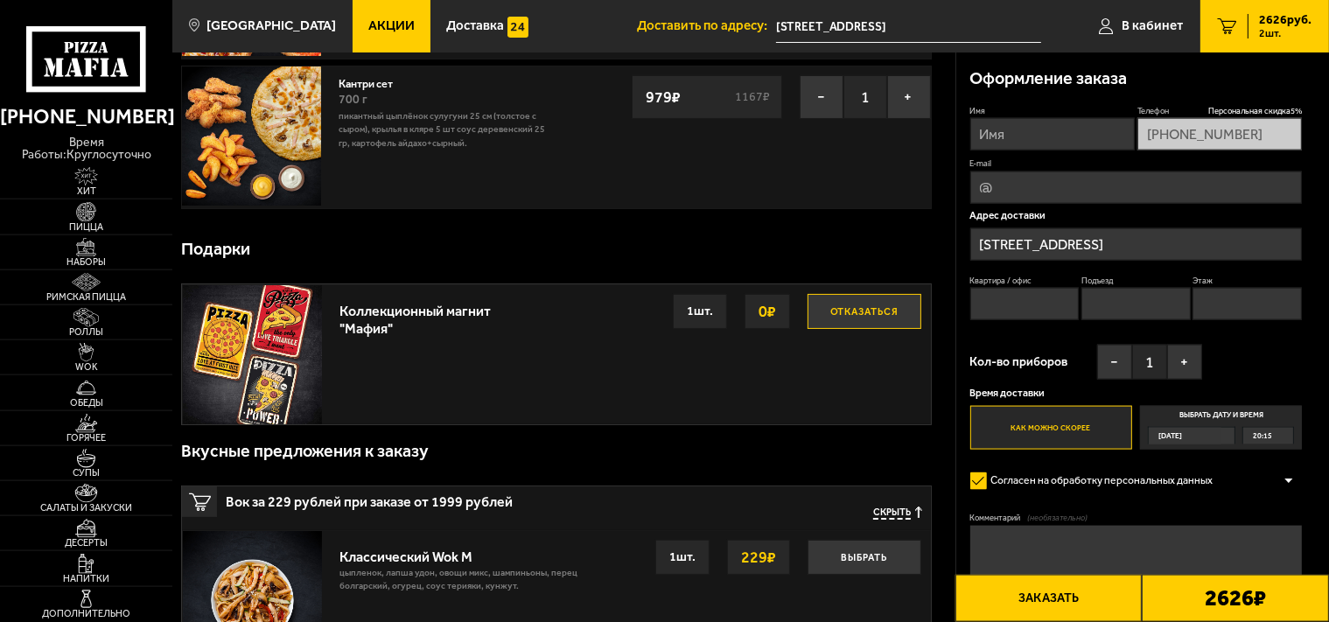
scroll to position [185, 0]
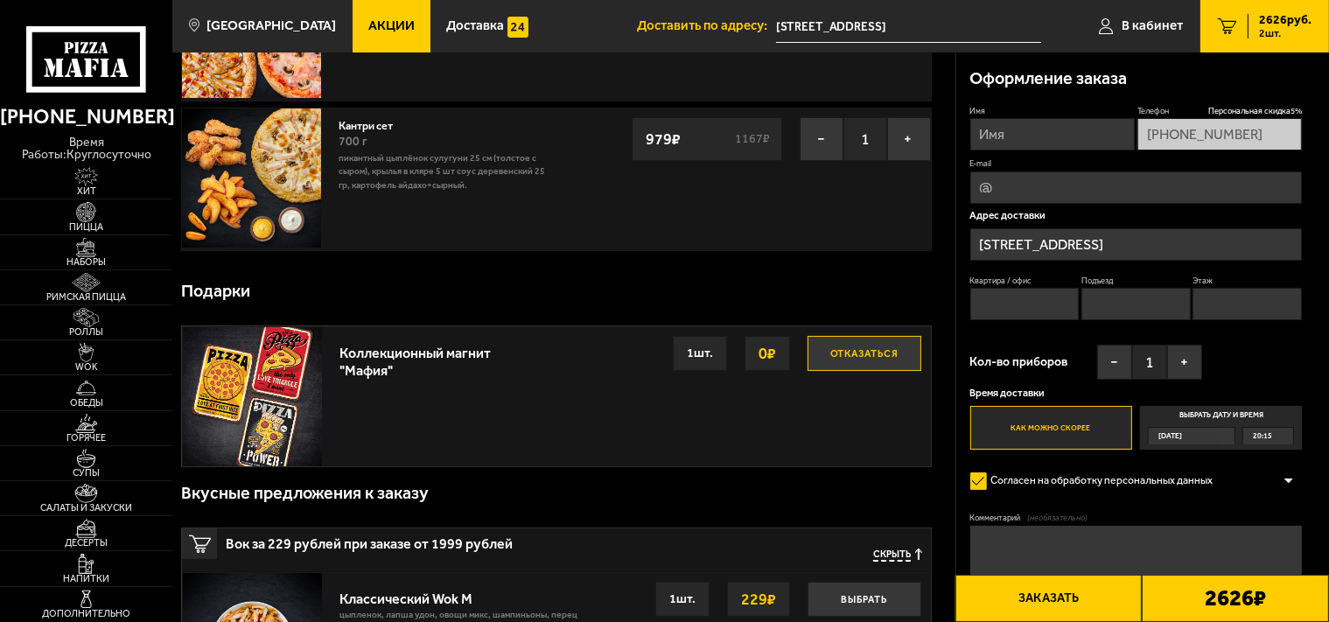
click at [1028, 131] on input "Имя" at bounding box center [1052, 134] width 164 height 32
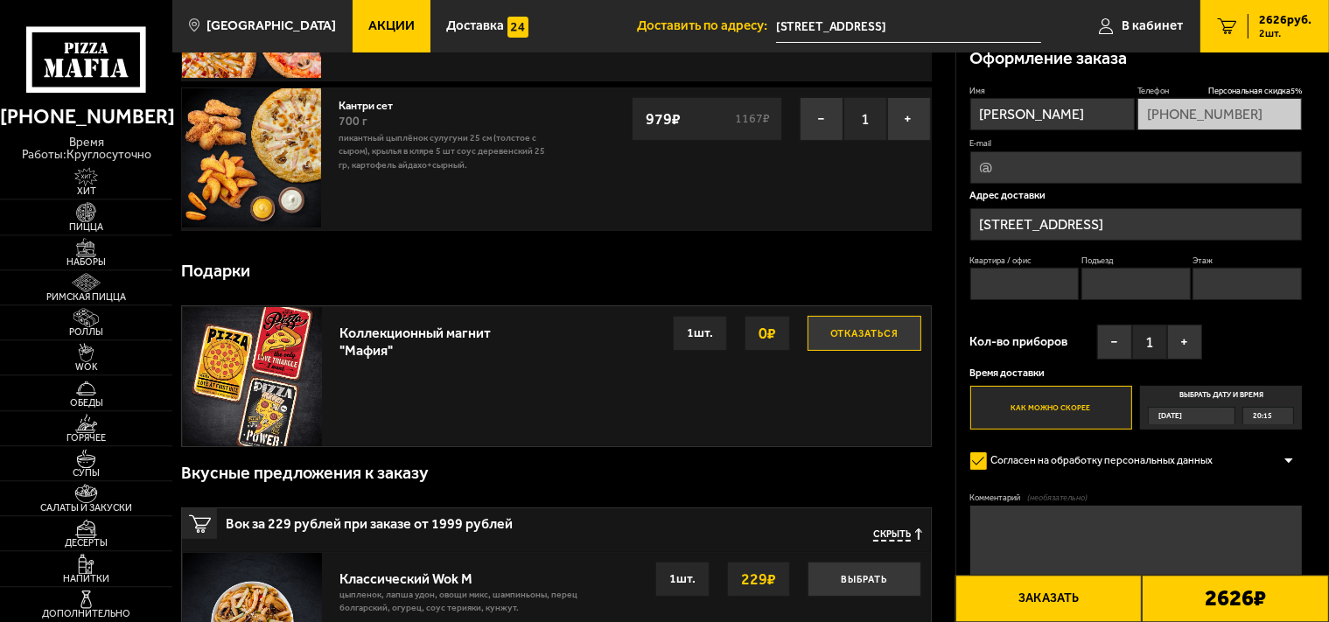
scroll to position [209, 0]
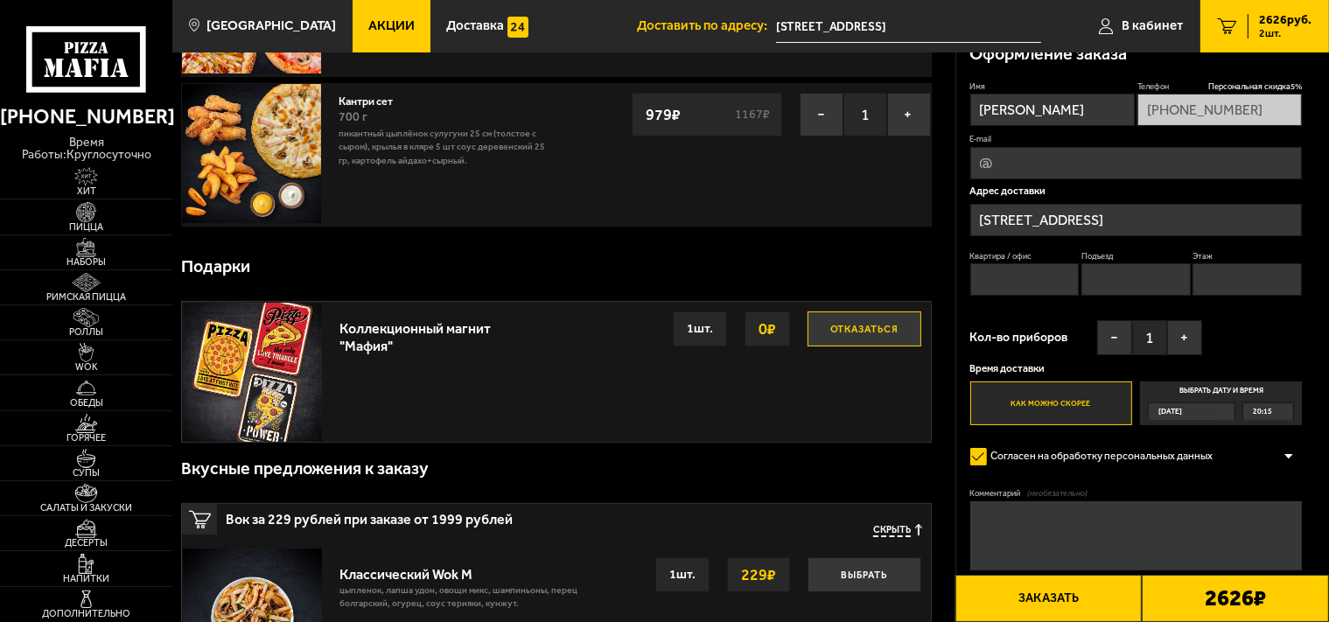
type input "[PERSON_NAME]"
click at [1009, 275] on input "Квартира / офис" at bounding box center [1024, 279] width 109 height 32
type input "46"
click at [1093, 272] on input "Подъезд" at bounding box center [1135, 279] width 109 height 32
type input "1"
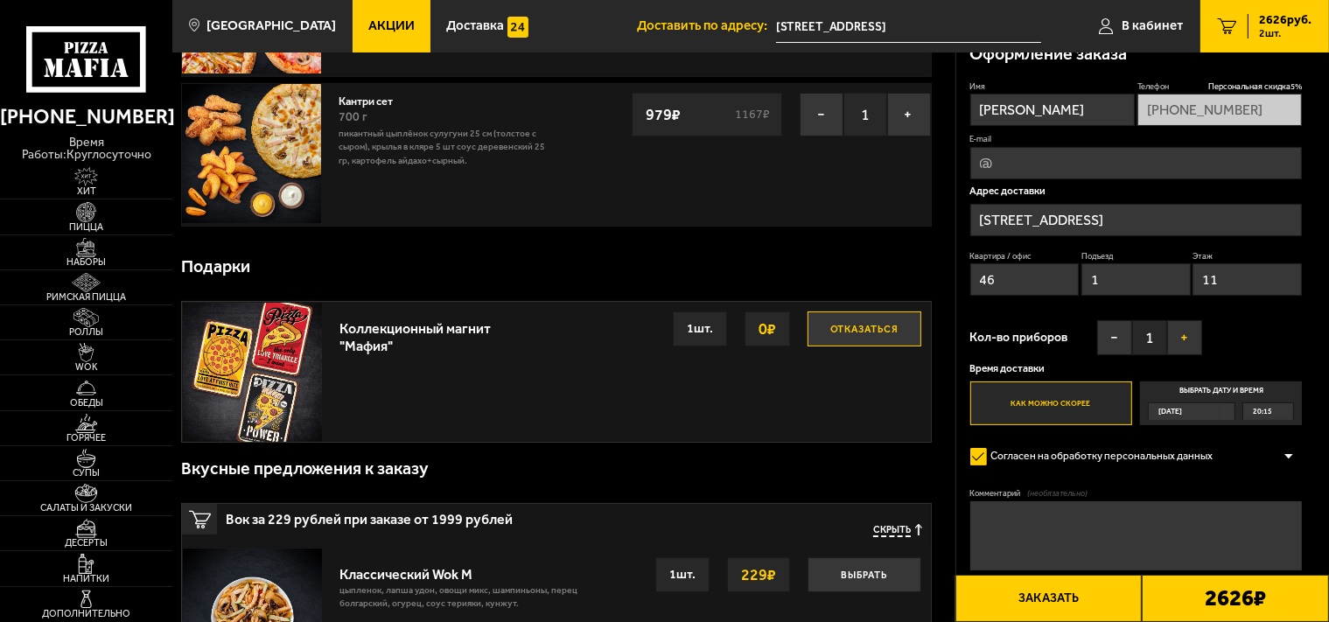
type input "11"
click at [1184, 337] on button "+" at bounding box center [1184, 337] width 35 height 35
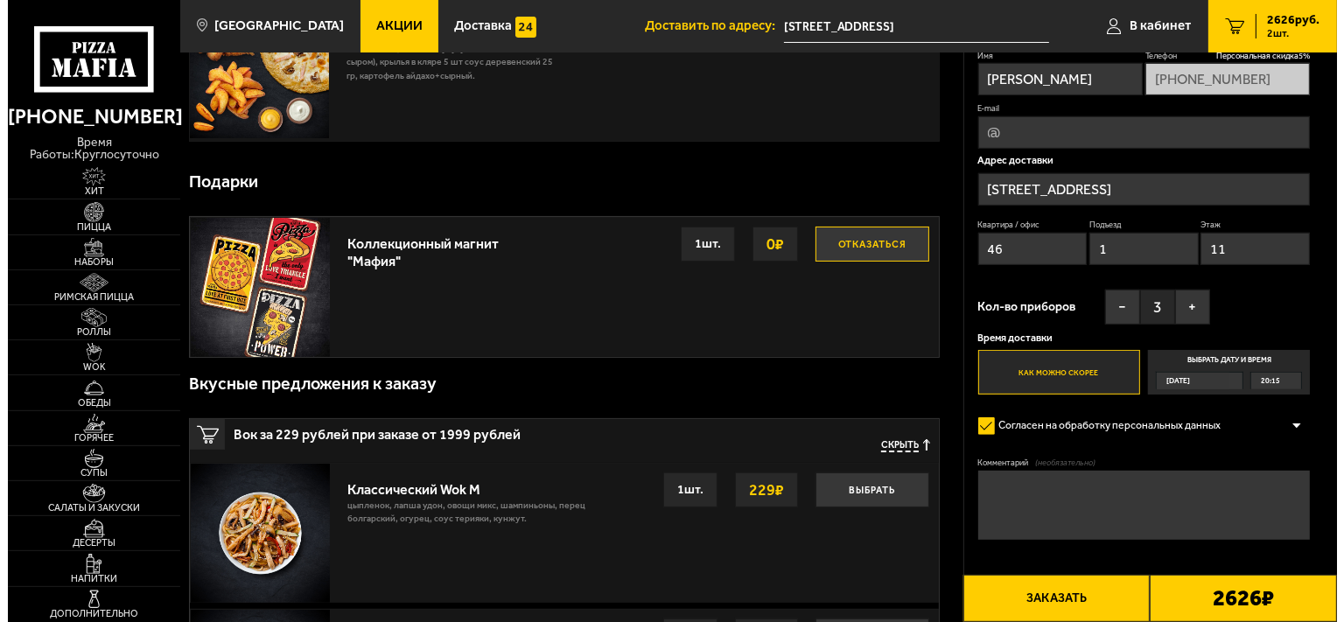
scroll to position [328, 0]
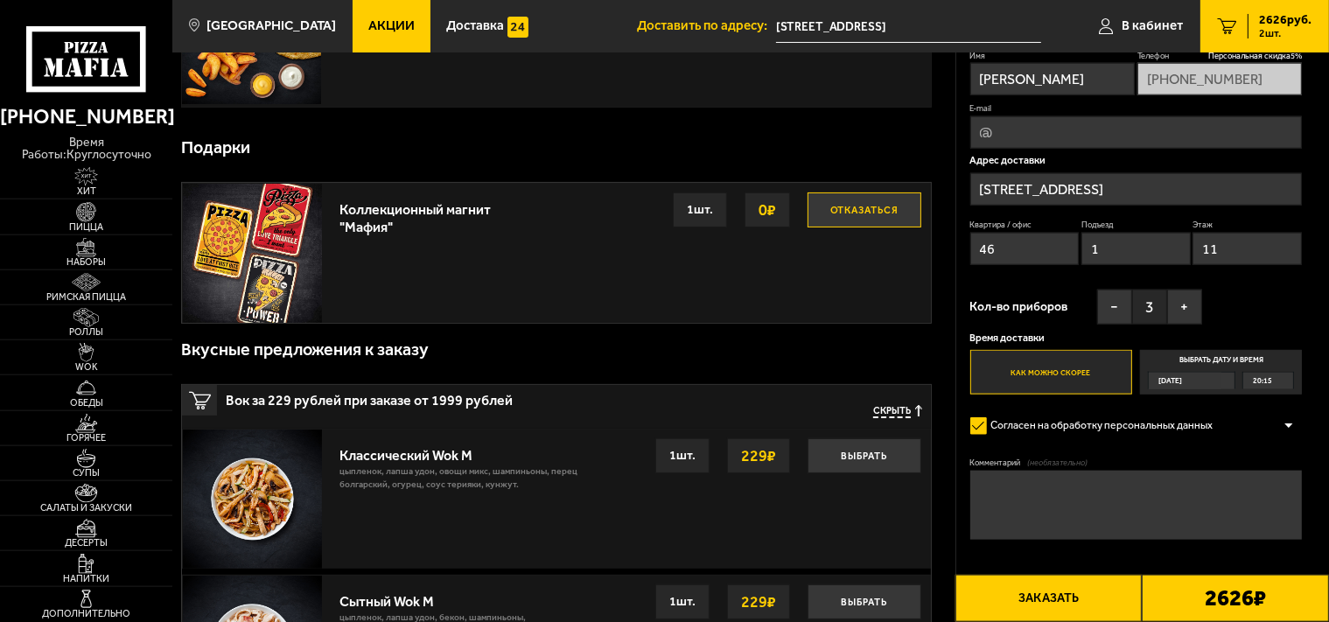
click at [1065, 597] on button "Заказать" at bounding box center [1048, 598] width 187 height 47
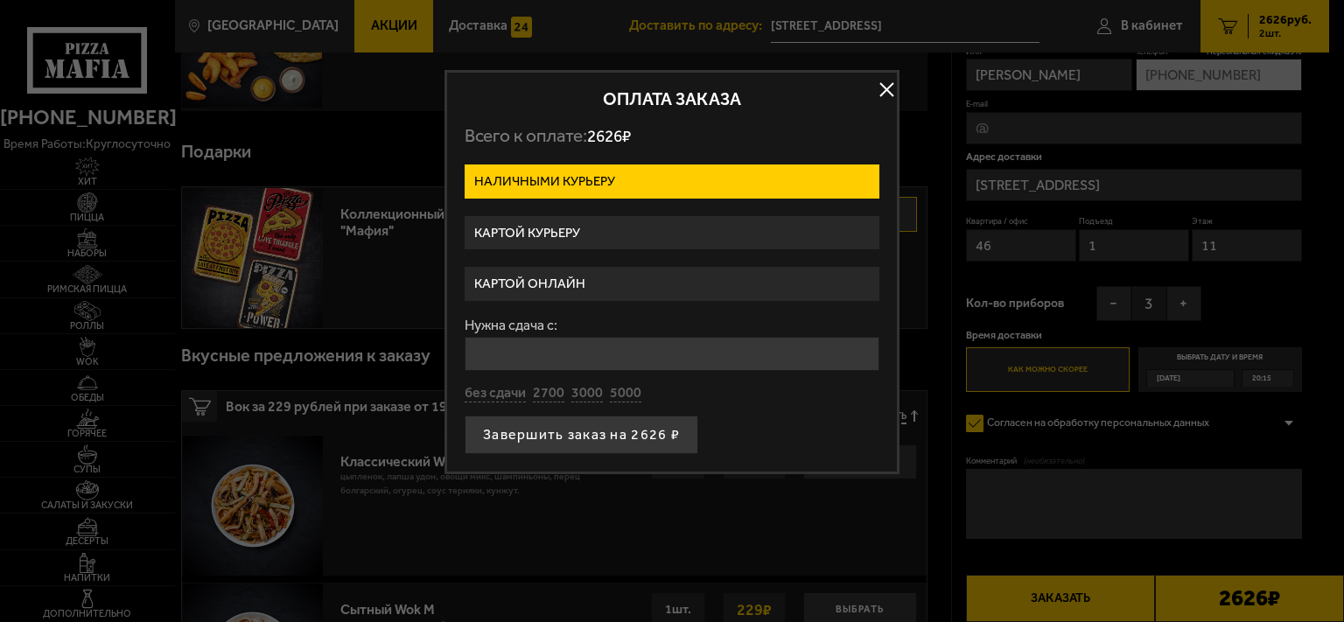
click at [736, 283] on label "Картой онлайн" at bounding box center [671, 284] width 415 height 34
click at [0, 0] on input "Картой онлайн" at bounding box center [0, 0] width 0 height 0
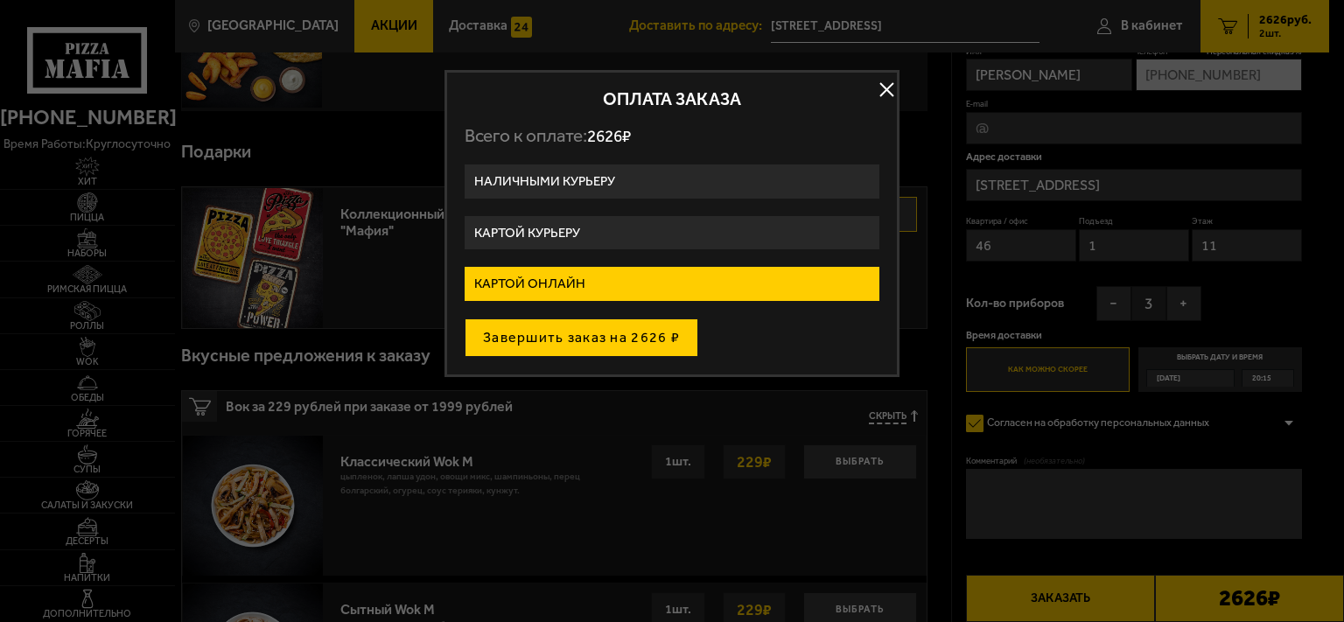
click at [635, 331] on button "Завершить заказ на 2626 ₽" at bounding box center [581, 337] width 234 height 38
